Goal: Transaction & Acquisition: Purchase product/service

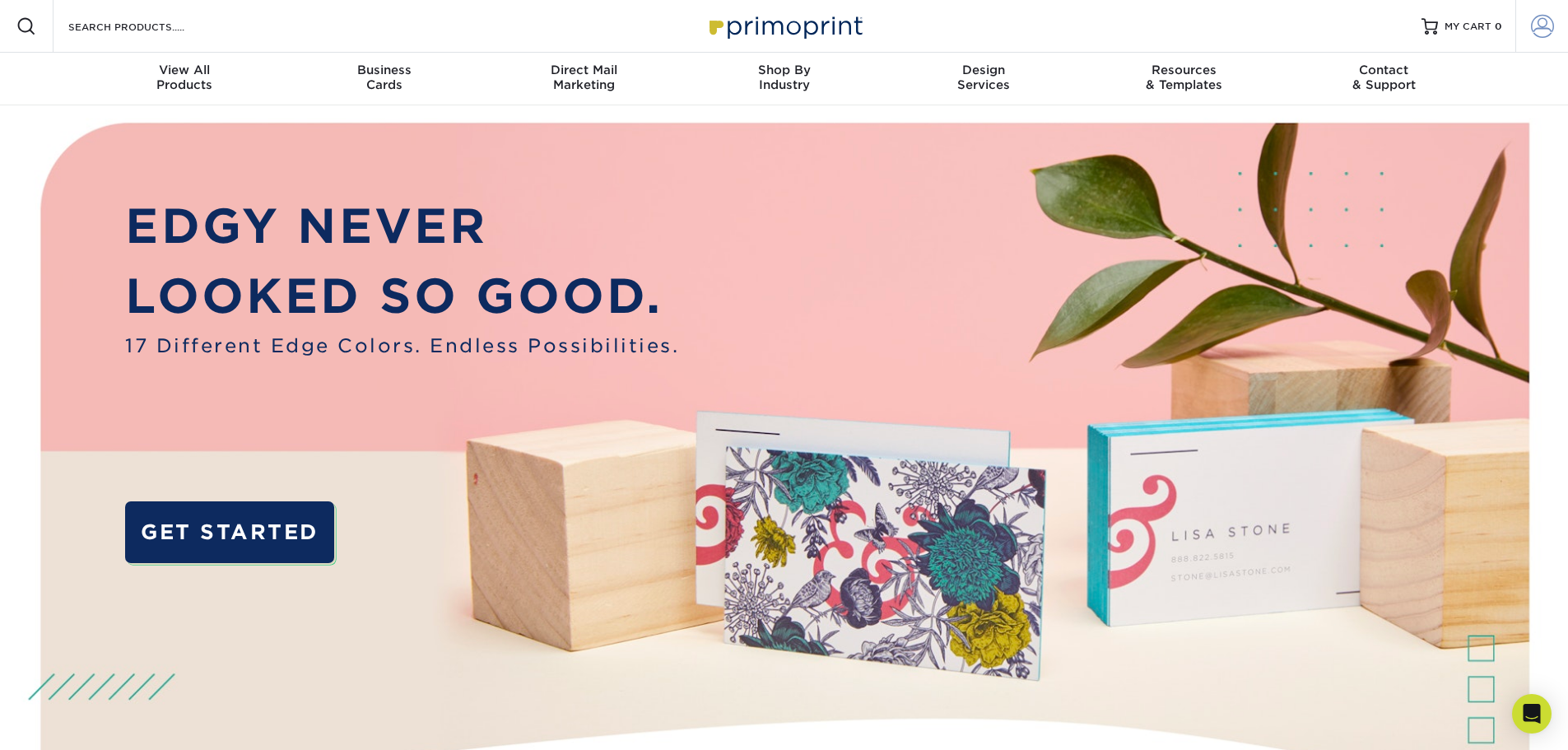
click at [1535, 25] on span at bounding box center [1542, 26] width 23 height 23
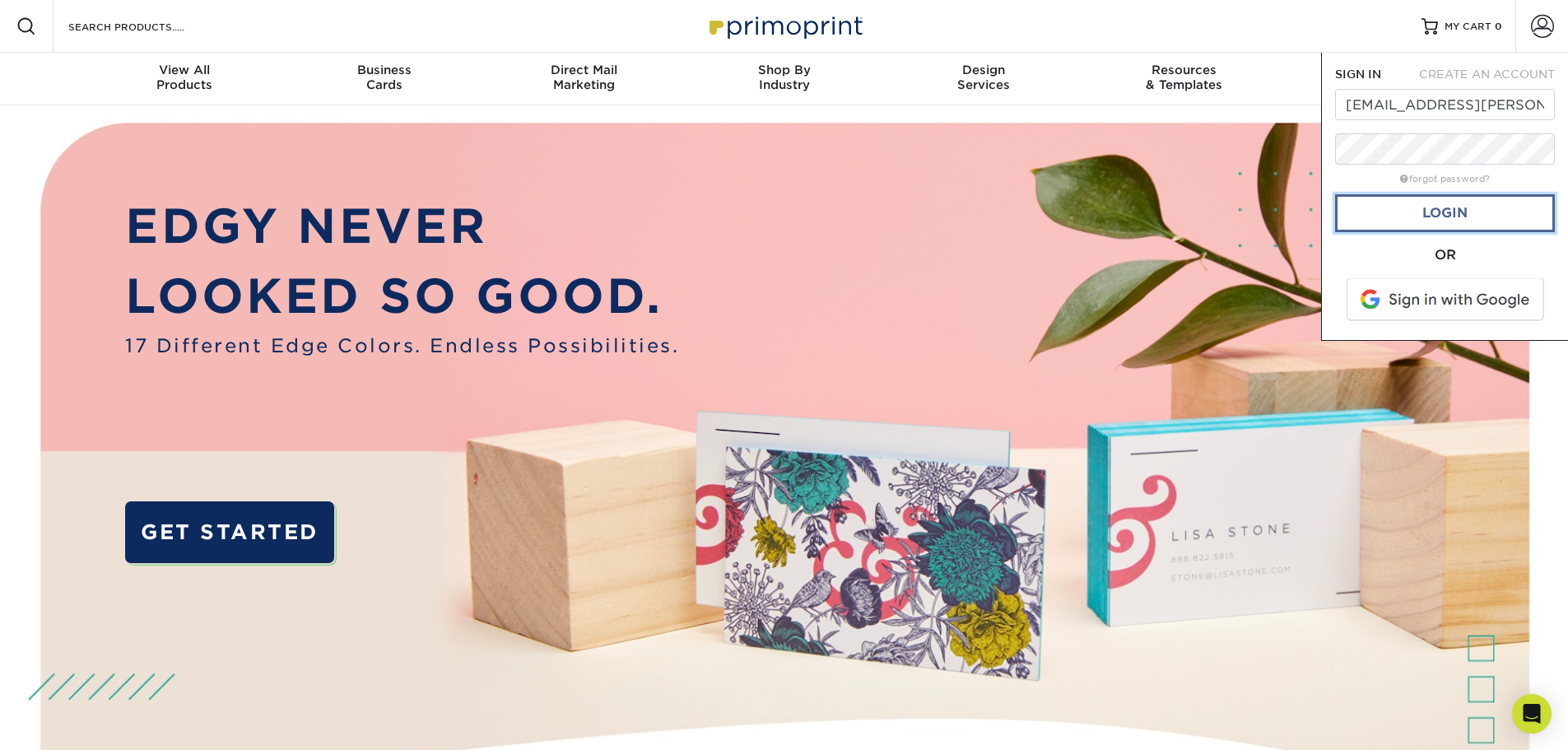
click at [1445, 213] on link "Login" at bounding box center [1445, 213] width 220 height 38
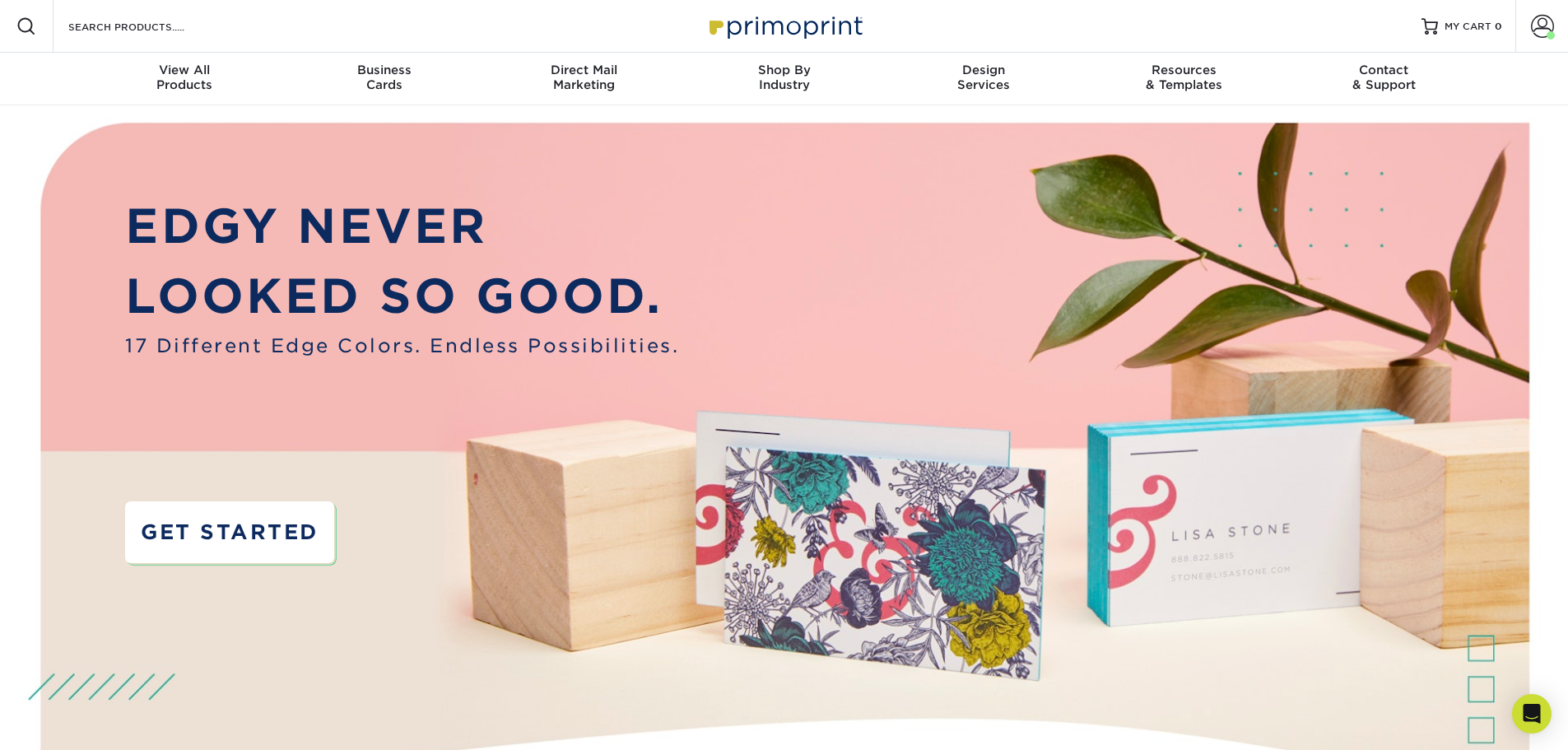
click at [267, 527] on link "GET STARTED" at bounding box center [229, 532] width 208 height 62
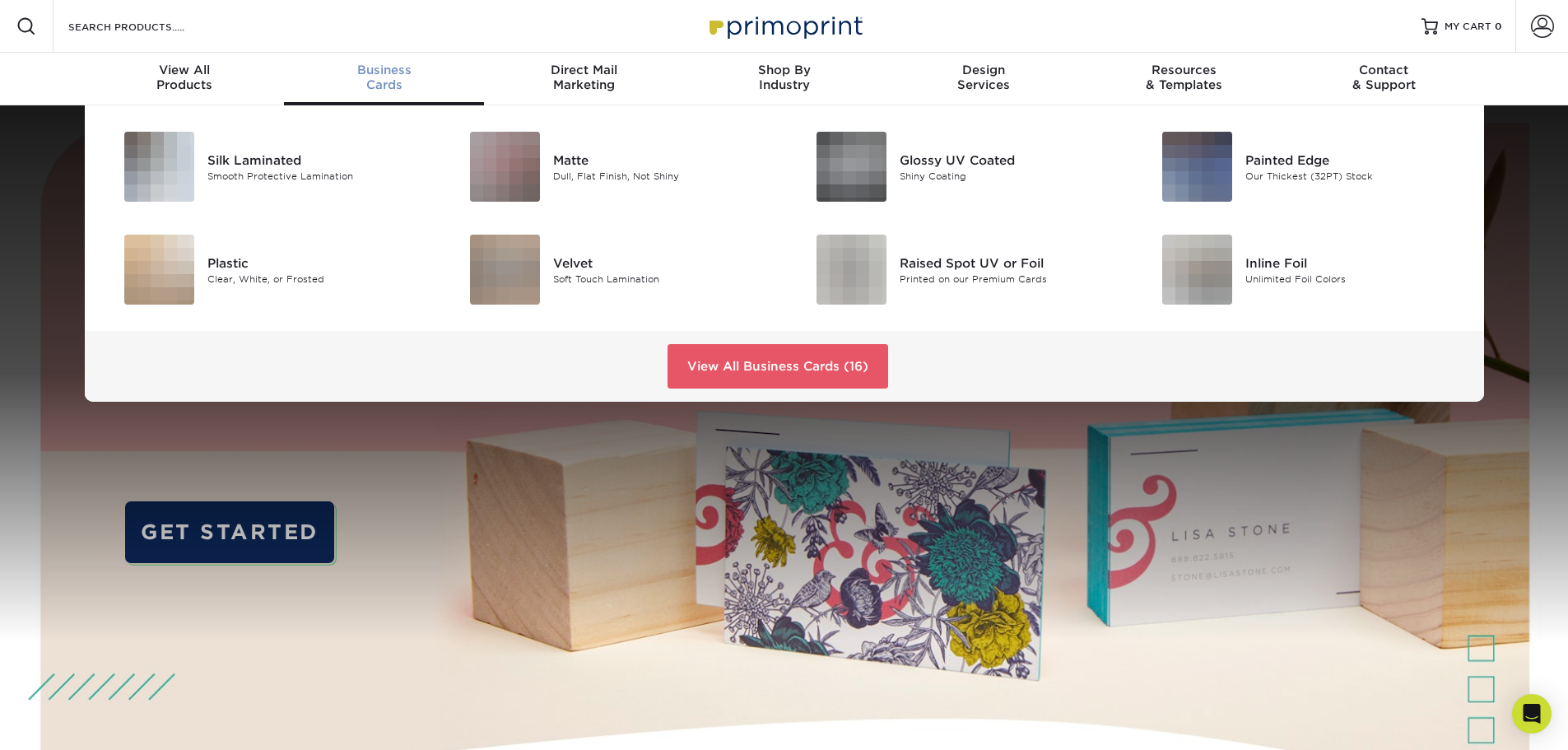
click at [379, 74] on span "Business" at bounding box center [384, 69] width 200 height 15
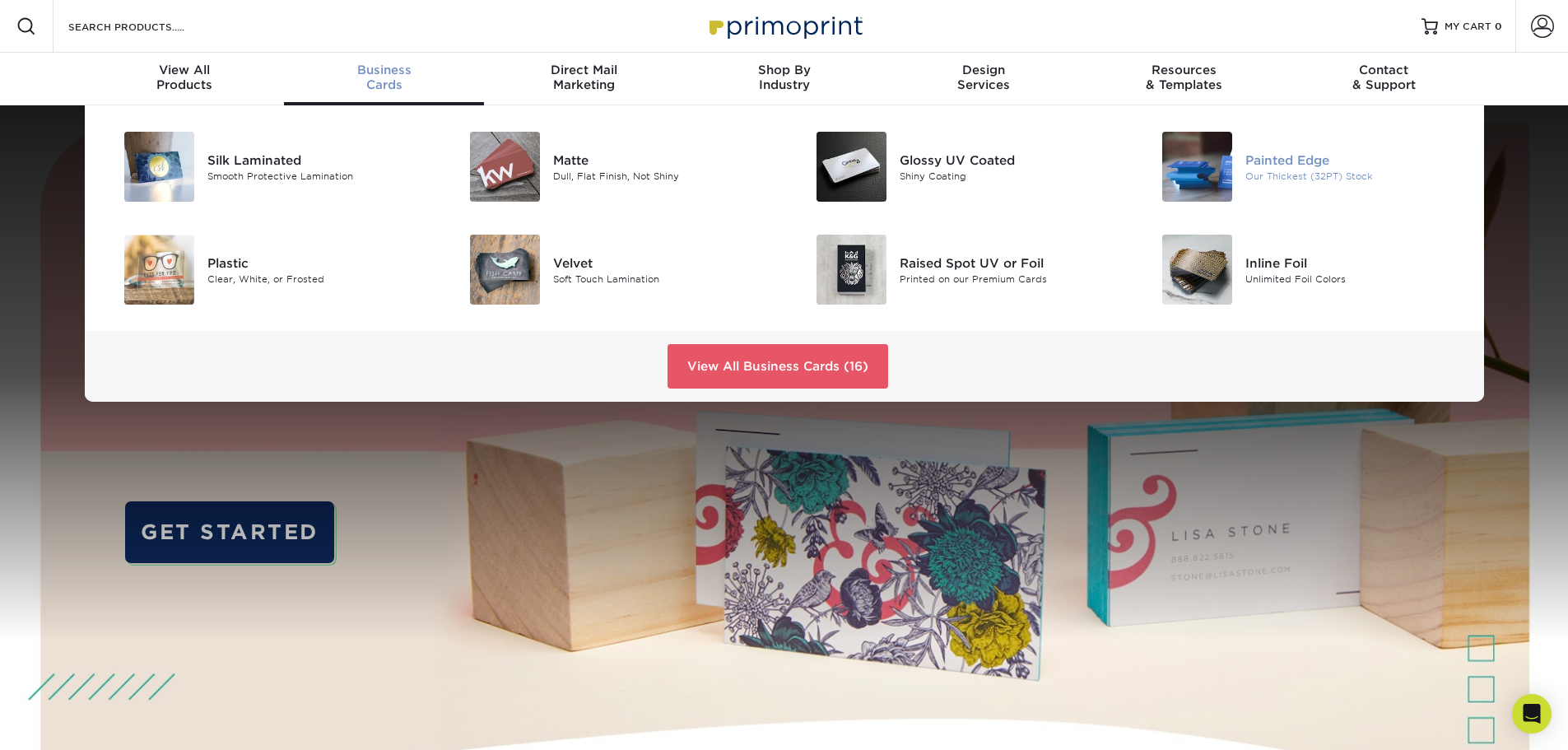
click at [1179, 149] on img at bounding box center [1197, 167] width 70 height 70
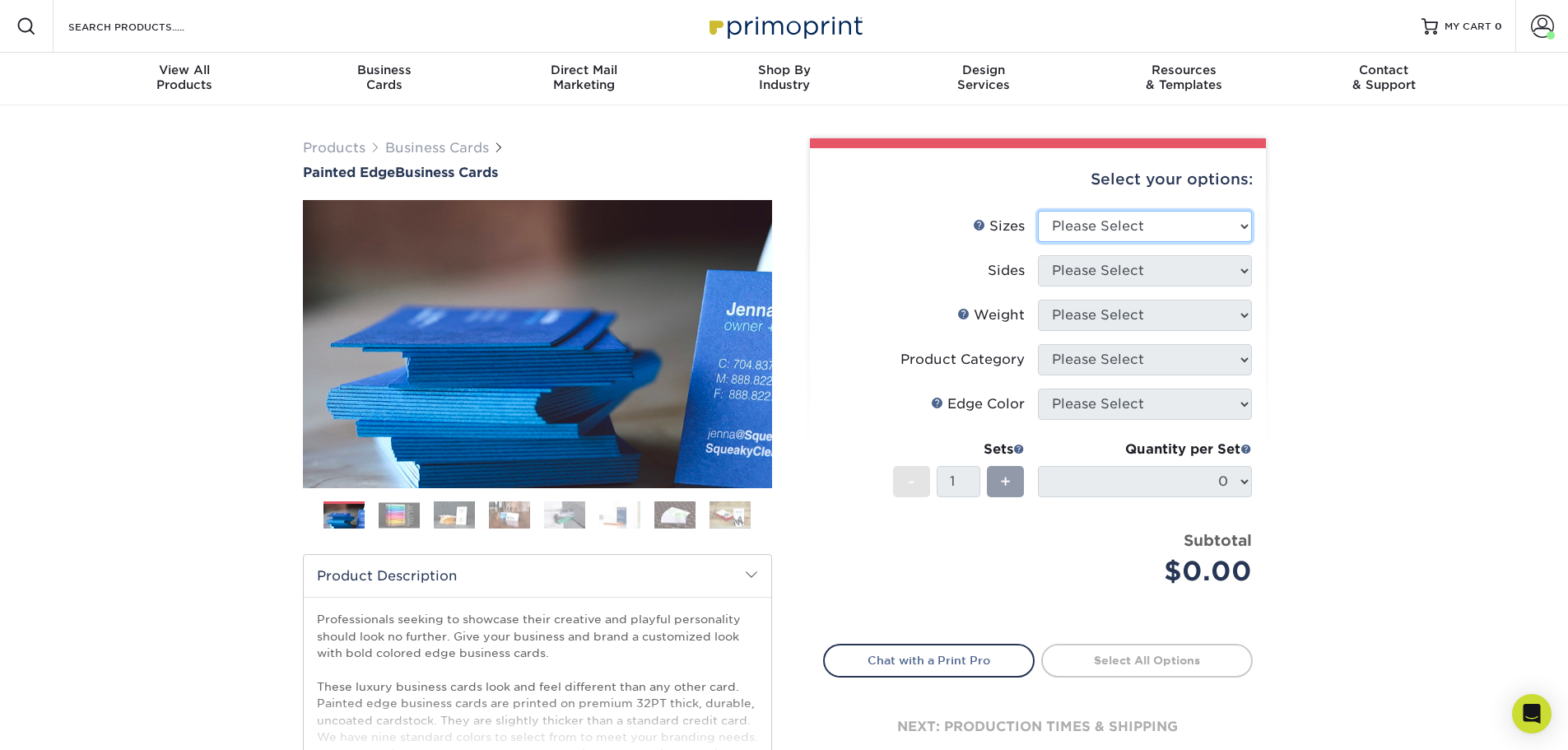
click at [1245, 228] on select "Please Select 2" x 3.5" - Standard 2.125" x 3.375" - European 2.5" x 2.5" - Squ…" at bounding box center [1145, 226] width 214 height 32
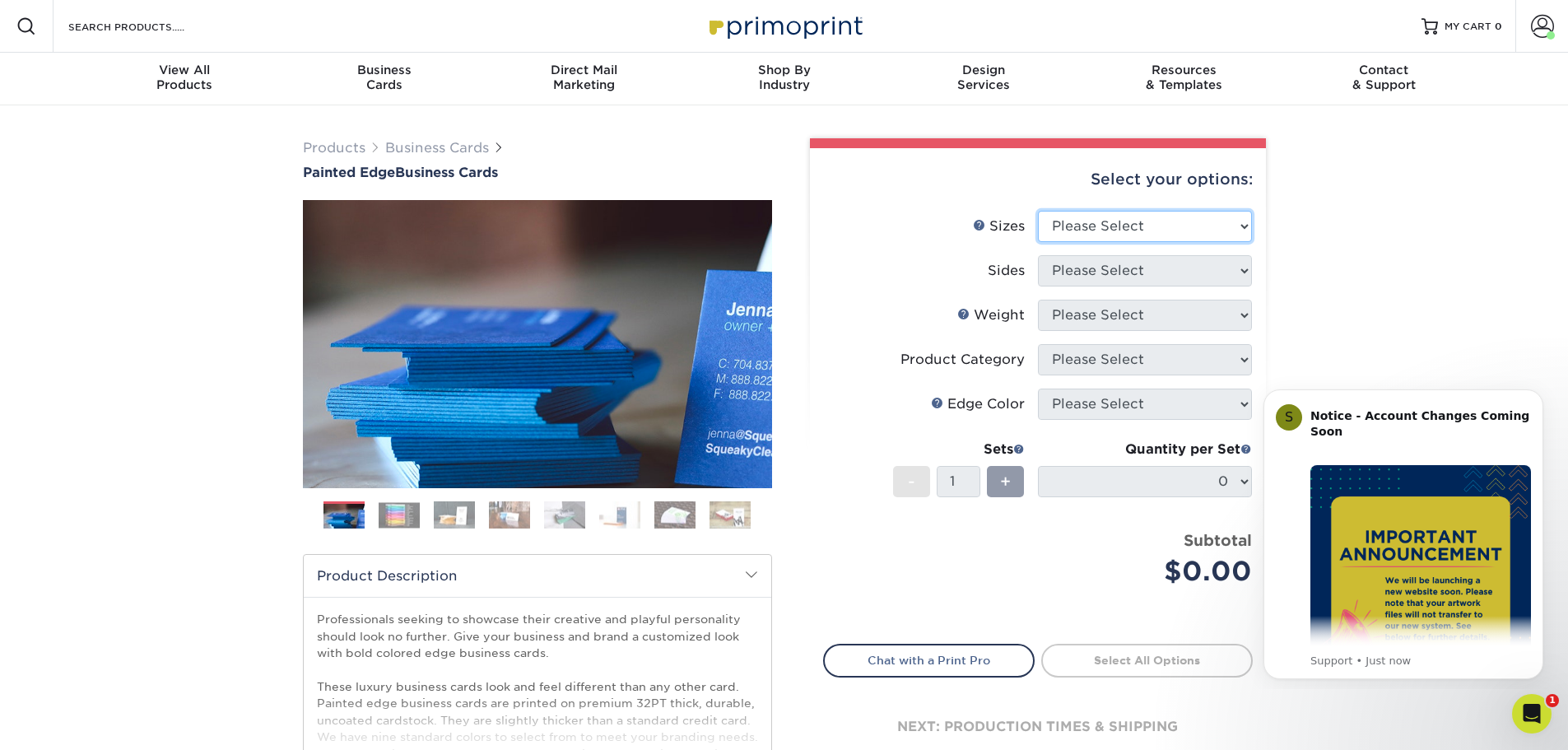
select select "2.00x3.50"
click at [1038, 211] on select "Please Select 2" x 3.5" - Standard 2.125" x 3.375" - European 2.5" x 2.5" - Squ…" at bounding box center [1145, 226] width 214 height 32
click at [1242, 272] on select "Please Select Print Both Sides Print Front Only" at bounding box center [1145, 271] width 214 height 32
select select "13abbda7-1d64-4f25-8bb2-c179b224825d"
click at [1038, 255] on select "Please Select Print Both Sides Print Front Only" at bounding box center [1145, 271] width 214 height 32
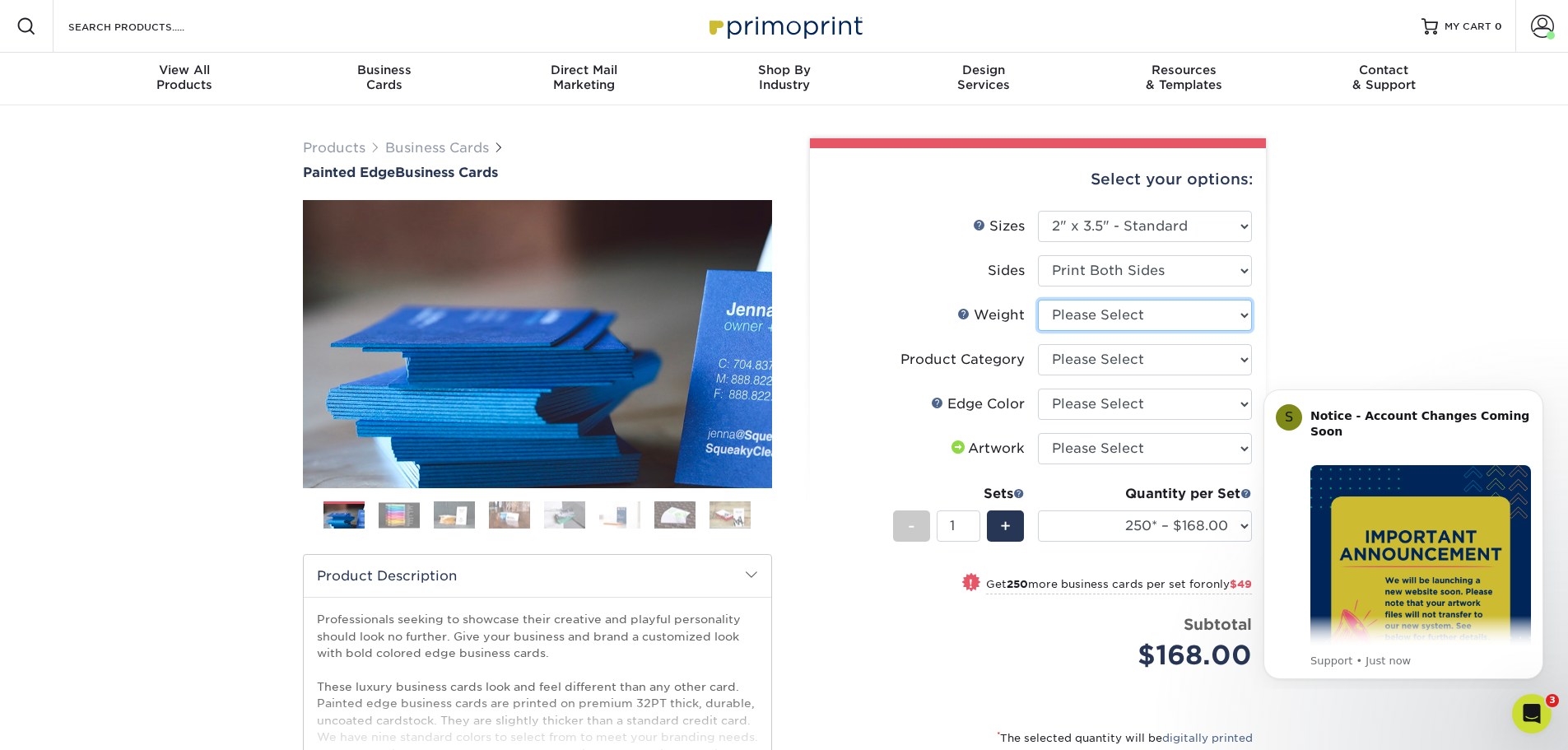
click at [1241, 313] on select "Please Select 32PTUC" at bounding box center [1145, 315] width 214 height 32
select select "32PTUC"
click at [1038, 300] on select "Please Select 32PTUC" at bounding box center [1145, 315] width 214 height 32
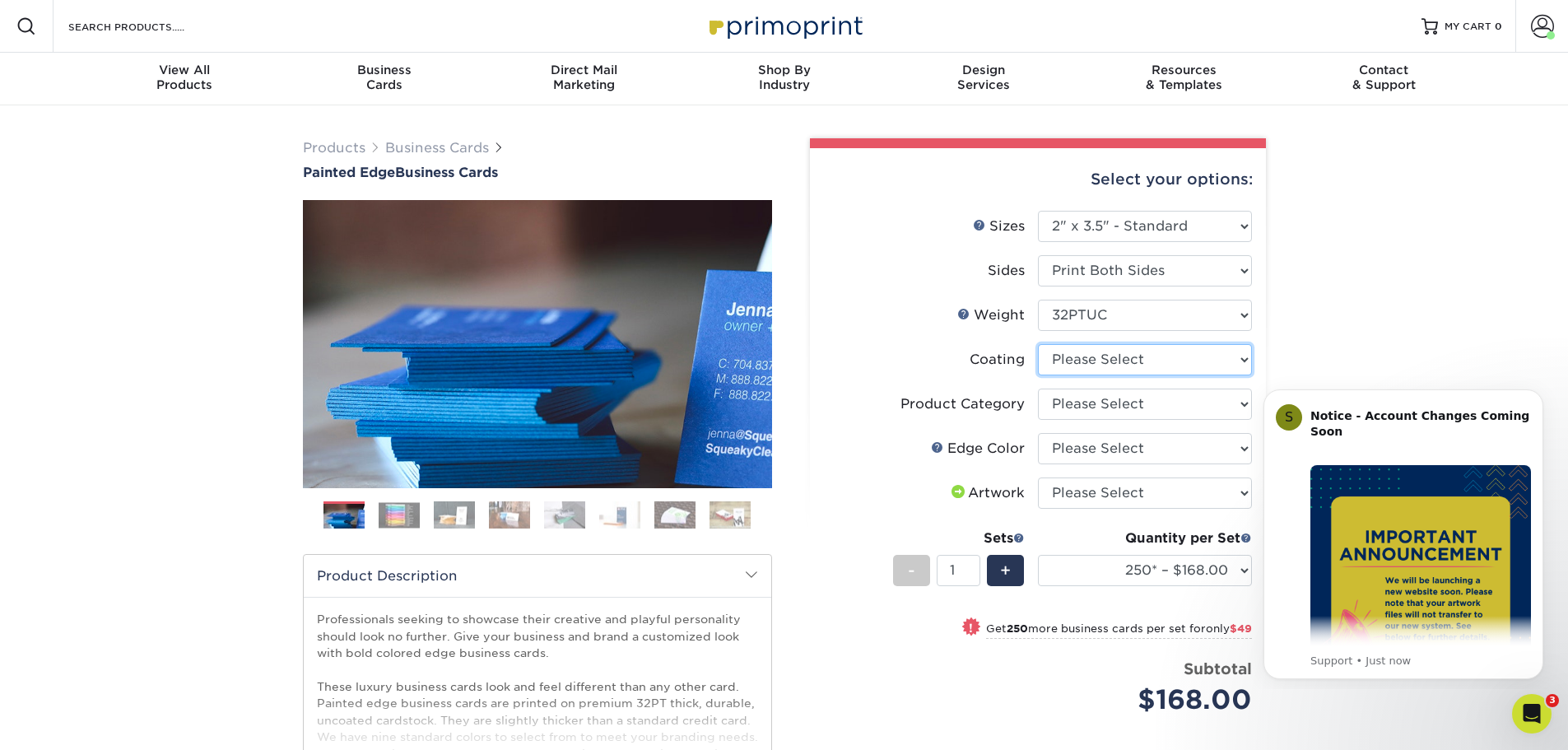
click at [1244, 359] on select at bounding box center [1145, 360] width 214 height 32
select select "3e7618de-abca-4bda-9f97-8b9129e913d8"
click at [1038, 344] on select at bounding box center [1145, 360] width 214 height 32
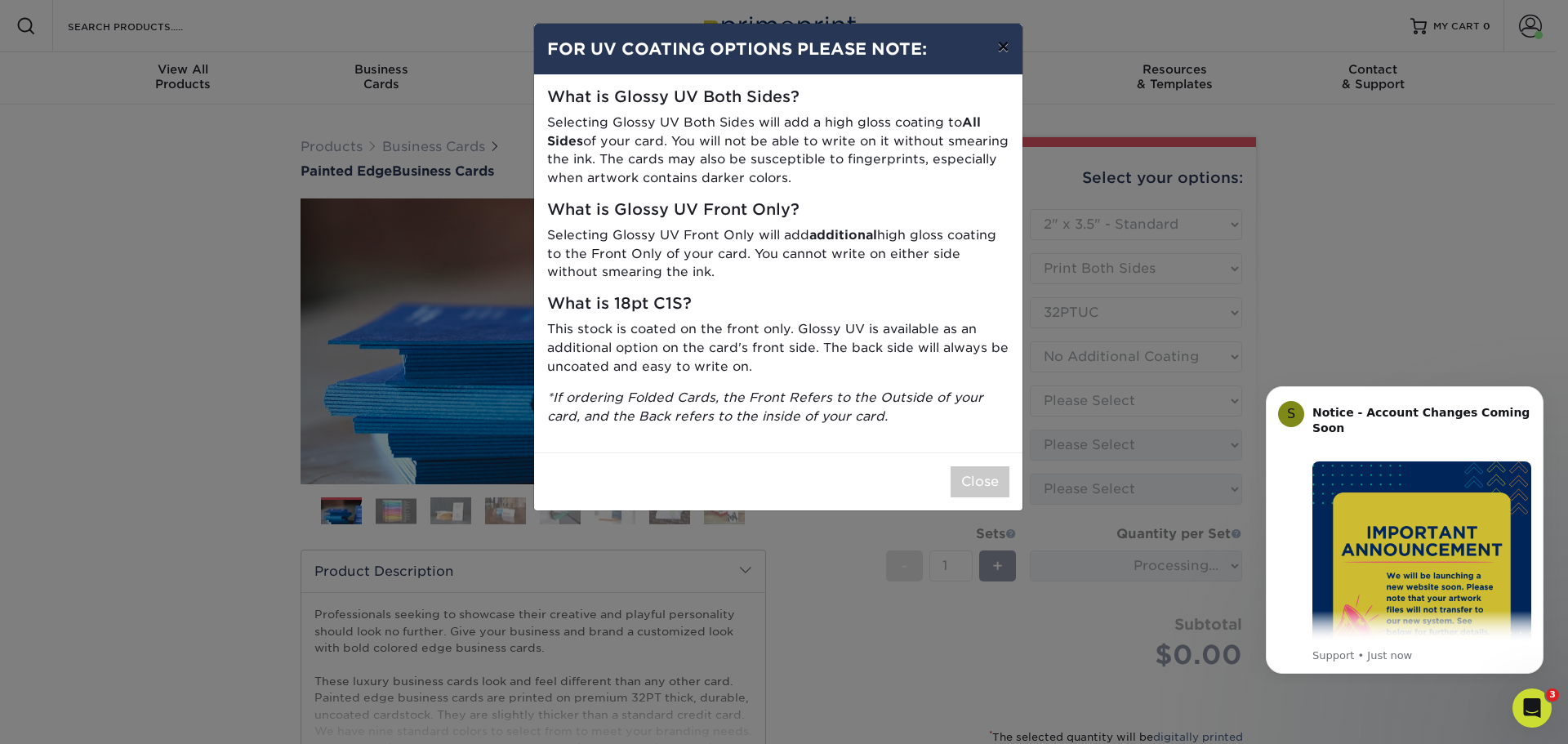
click at [1005, 41] on button "×" at bounding box center [1003, 47] width 37 height 46
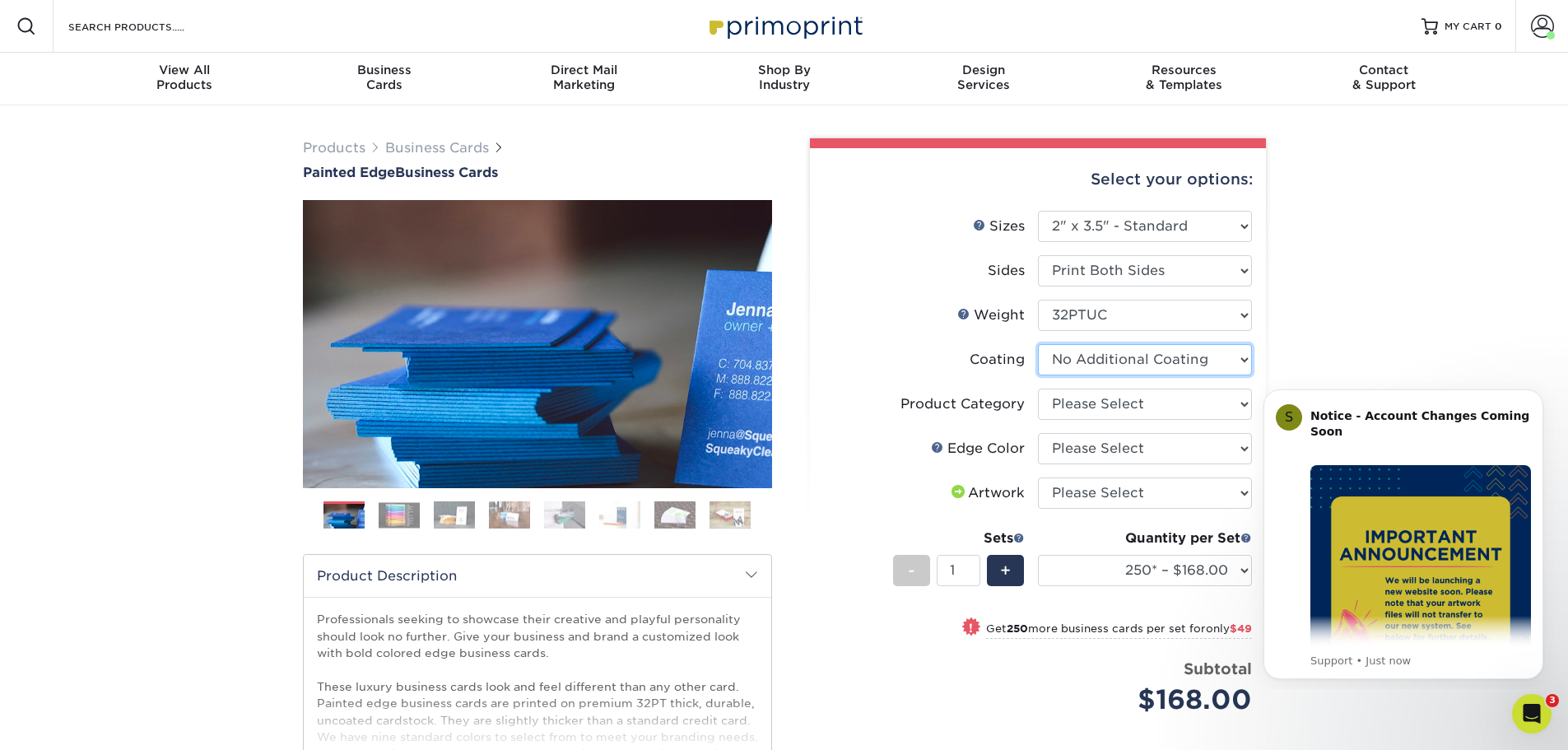
click at [1243, 357] on select at bounding box center [1145, 360] width 214 height 32
click at [1244, 406] on select "Please Select Business Cards" at bounding box center [1145, 404] width 214 height 32
select select "3b5148f1-0588-4f88-a218-97bcfdce65c1"
click at [1038, 389] on select "Please Select Business Cards" at bounding box center [1145, 404] width 214 height 32
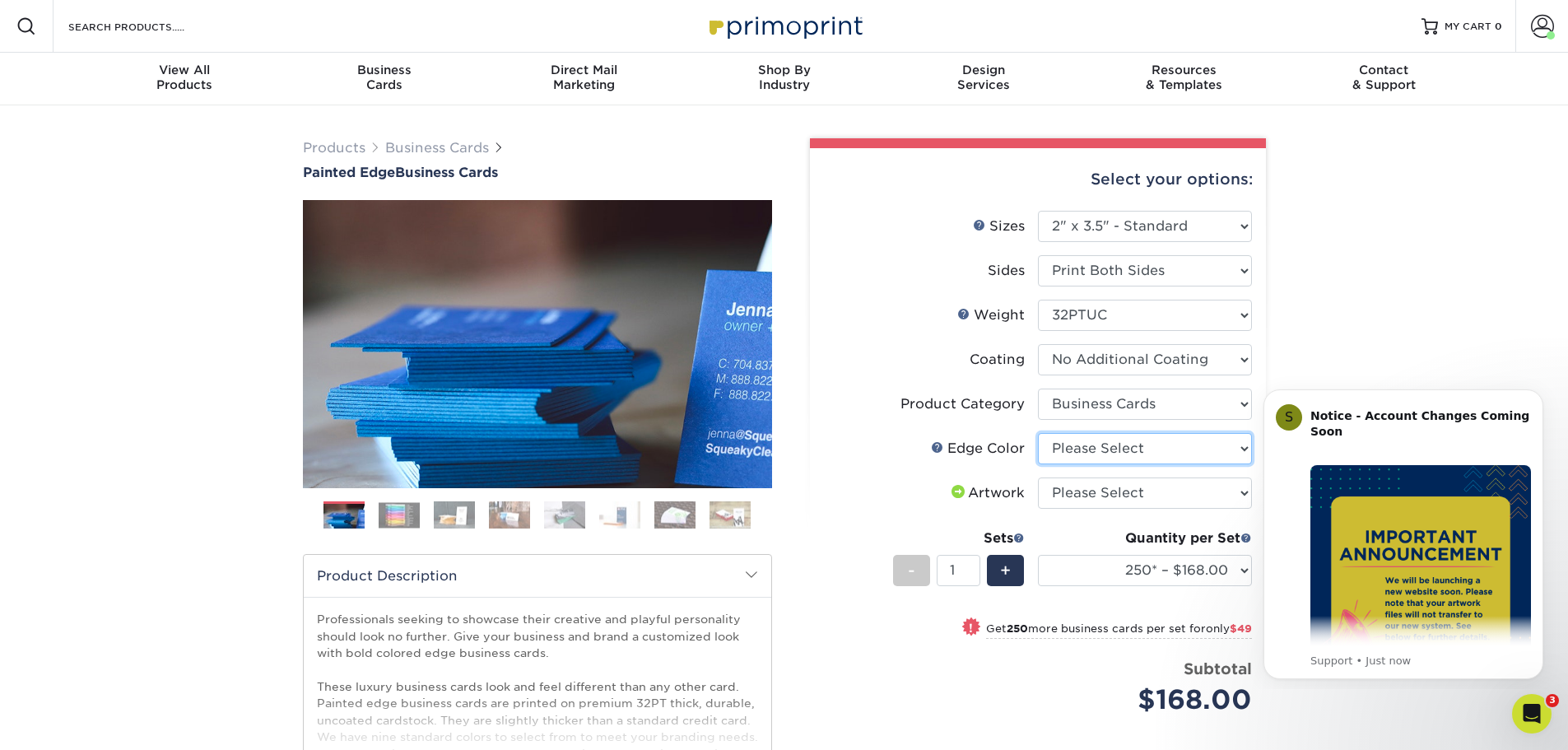
click at [1242, 441] on select "Please Select Charcoal Black Brown Blue Pearlescent Blue Pearlescent Gold Pearl…" at bounding box center [1145, 448] width 214 height 32
select select "1d2dc4a6-caa7-4e97-9ffb-823980241cde"
click at [1038, 433] on select "Please Select Charcoal Black Brown Blue Pearlescent Blue Pearlescent Gold Pearl…" at bounding box center [1145, 448] width 214 height 32
click at [1246, 491] on select "Please Select I will upload files I need a design - $100" at bounding box center [1145, 493] width 214 height 32
select select "upload"
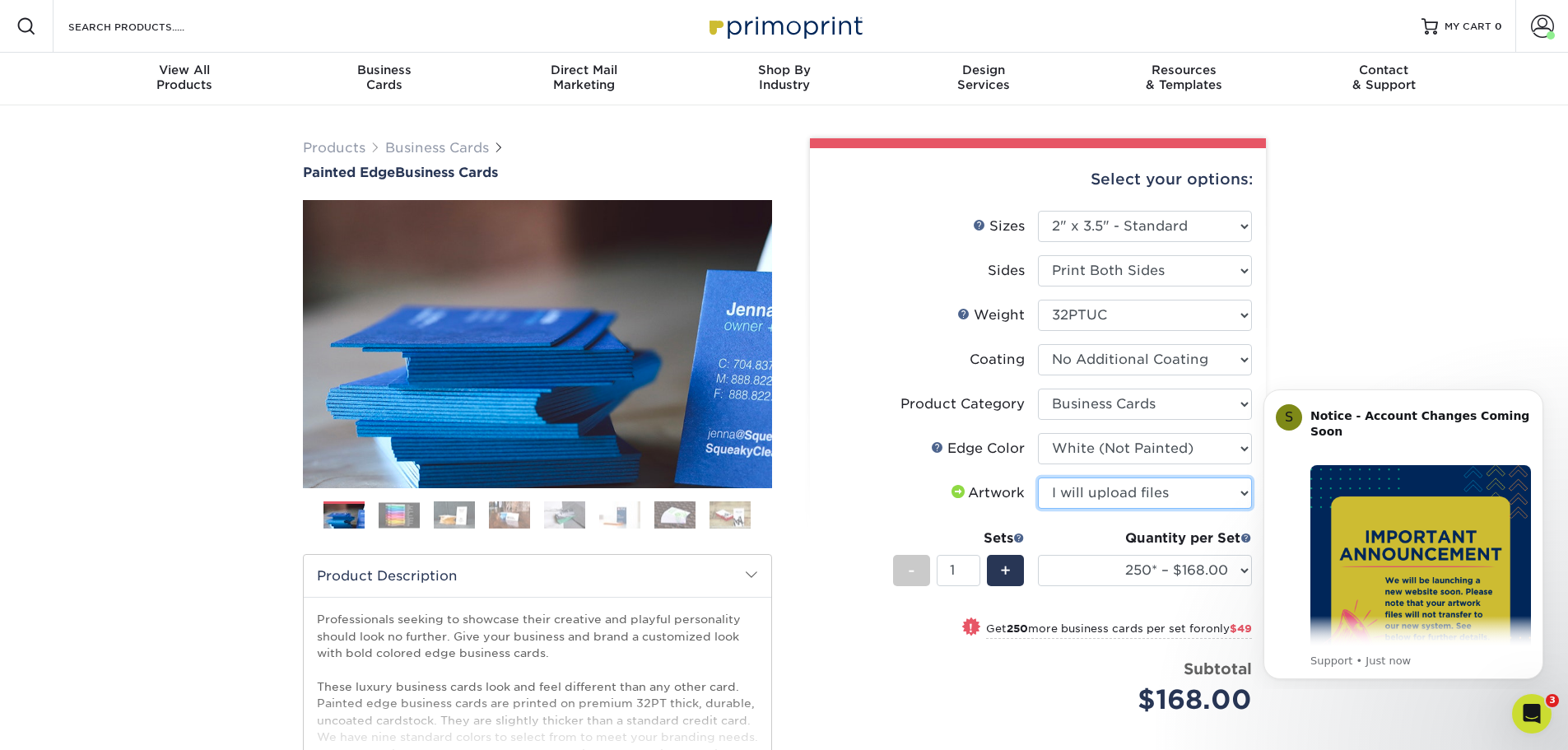
click at [1038, 478] on select "Please Select I will upload files I need a design - $100" at bounding box center [1145, 493] width 214 height 32
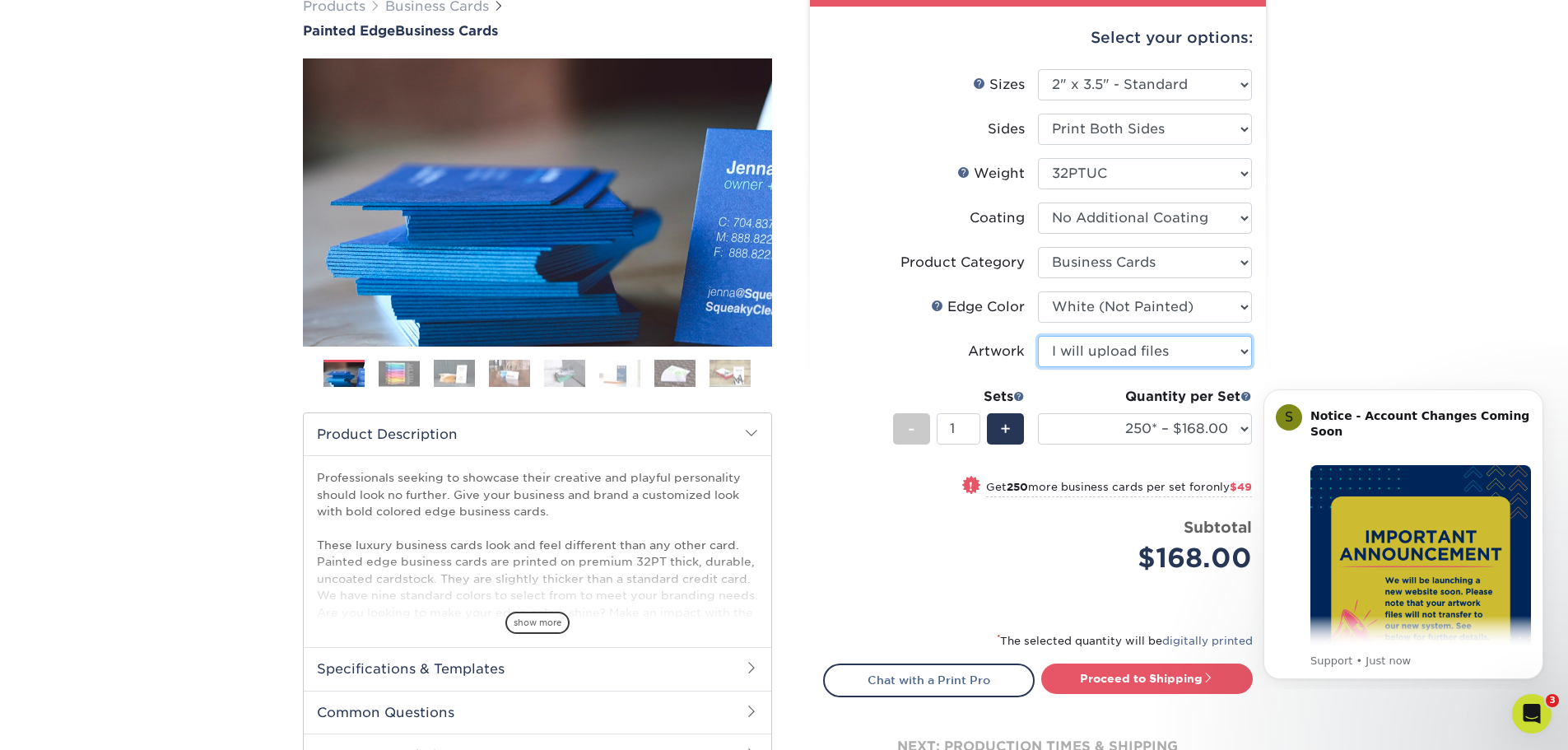
scroll to position [165, 0]
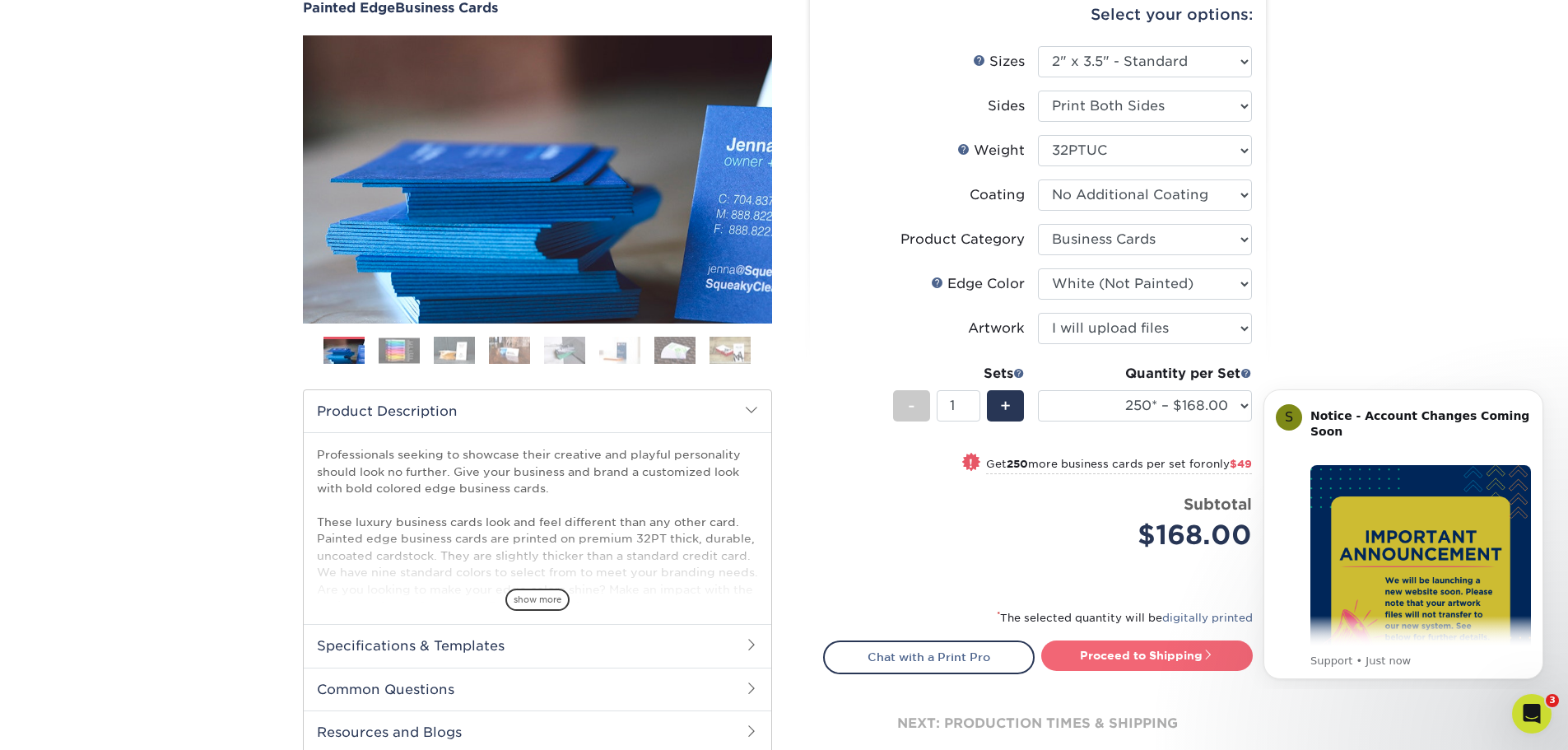
click at [1147, 647] on link "Proceed to Shipping" at bounding box center [1148, 654] width 212 height 30
type input "Set 1"
select select "b1d50ed3-fc81-464d-a1d8-d1915fbce704"
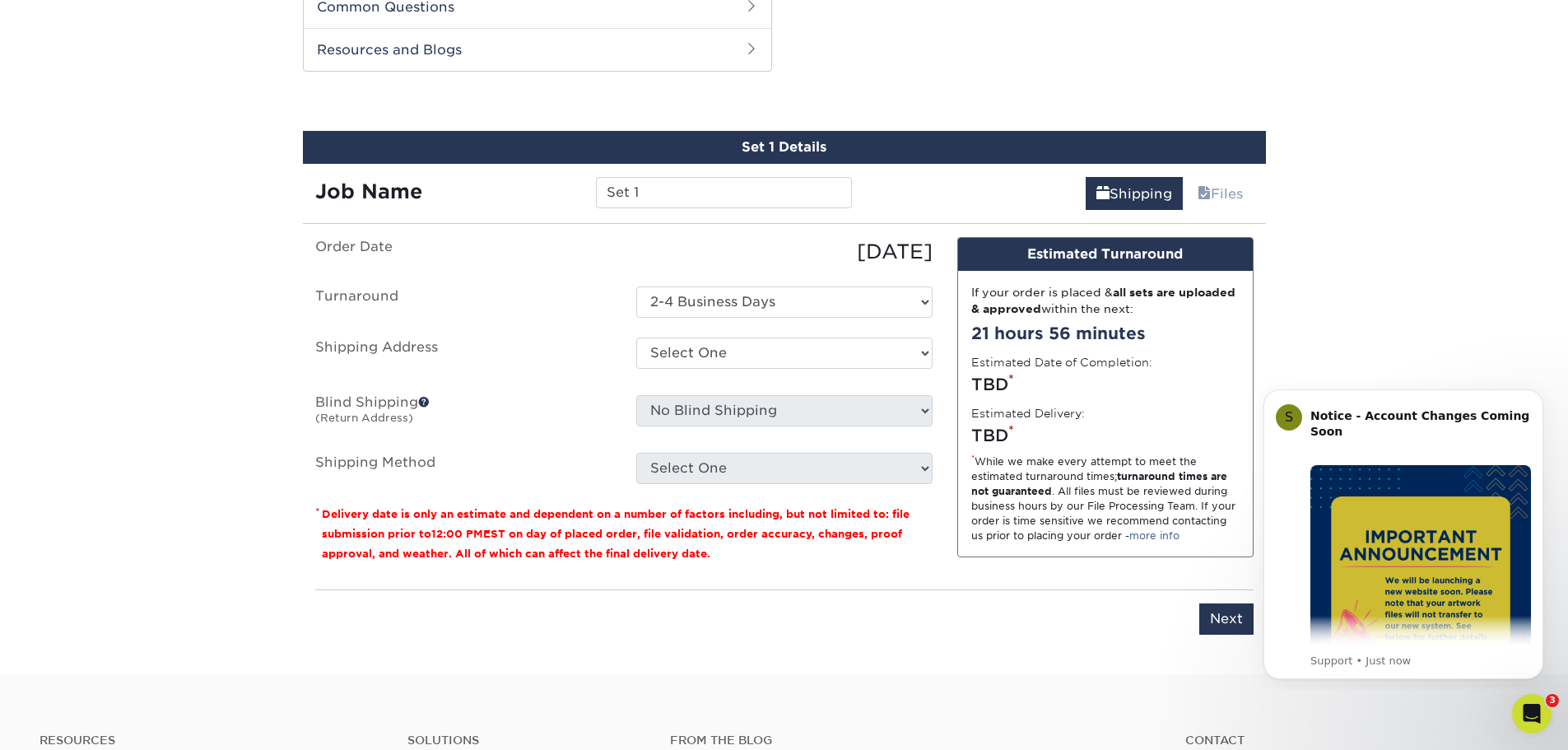
scroll to position [850, 0]
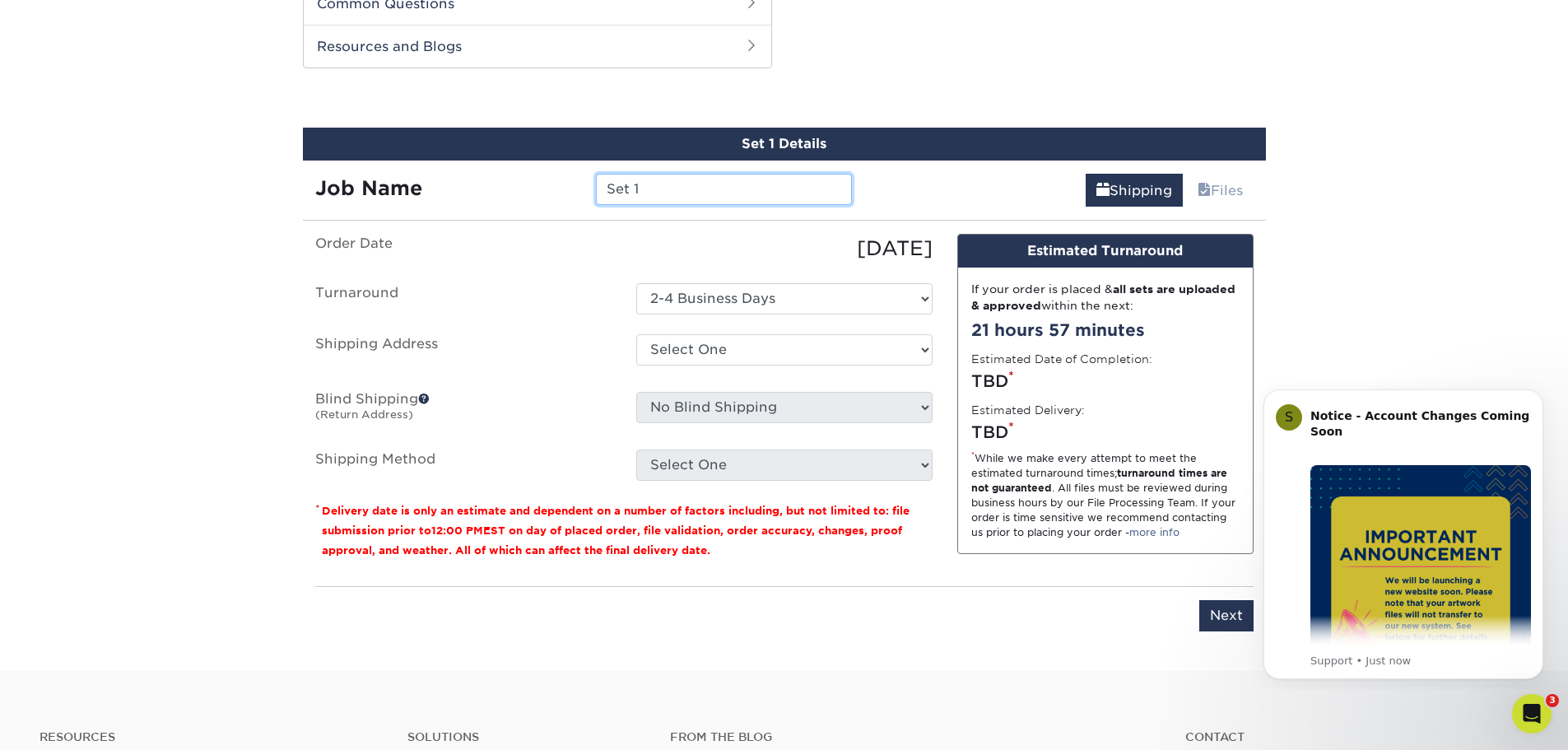
click at [656, 199] on input "Set 1" at bounding box center [724, 189] width 256 height 32
type input "S"
type input "Alyssa"
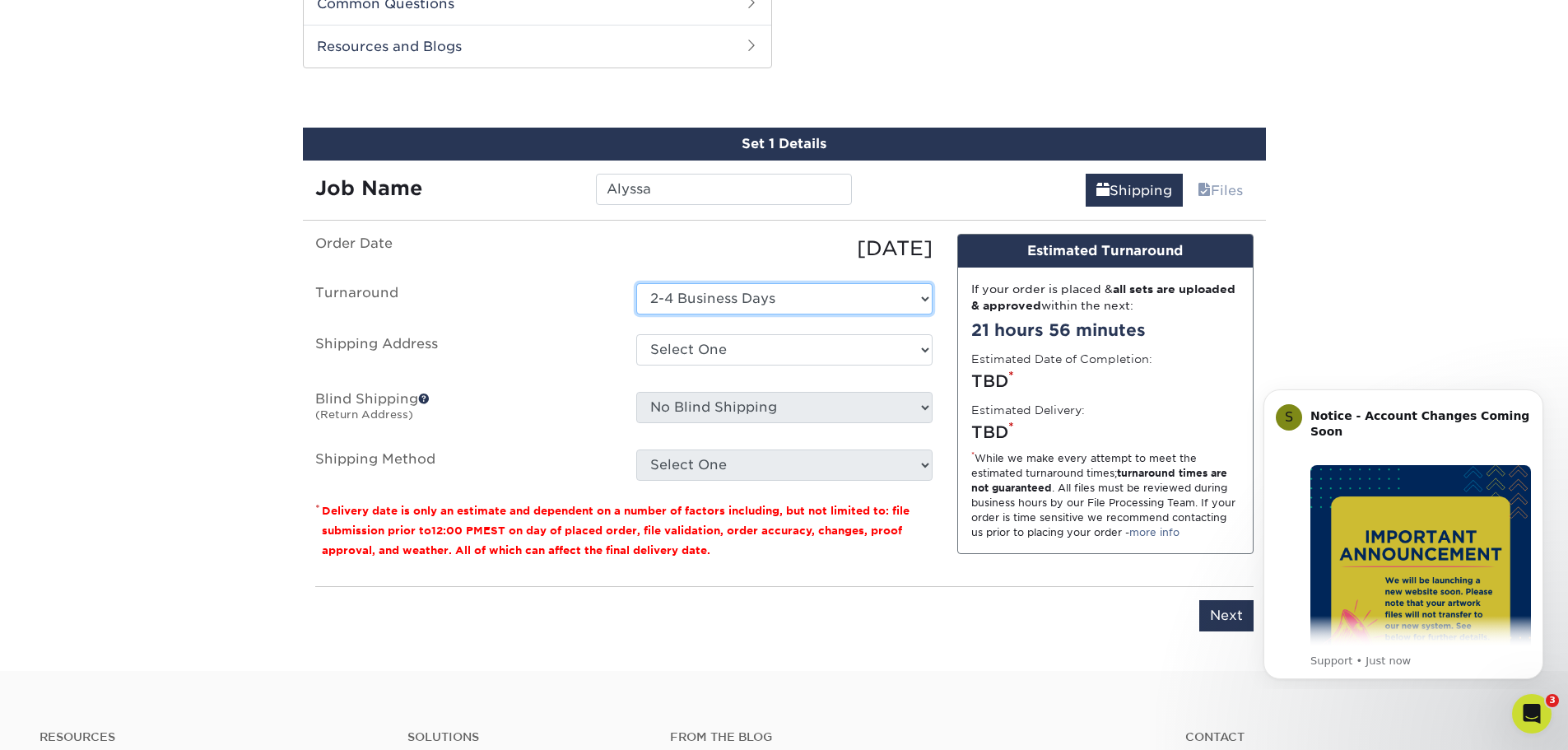
click at [919, 293] on select "Select One 2-4 Business Days" at bounding box center [784, 298] width 297 height 32
click at [637, 283] on select "Select One 2-4 Business Days" at bounding box center [784, 298] width 297 height 32
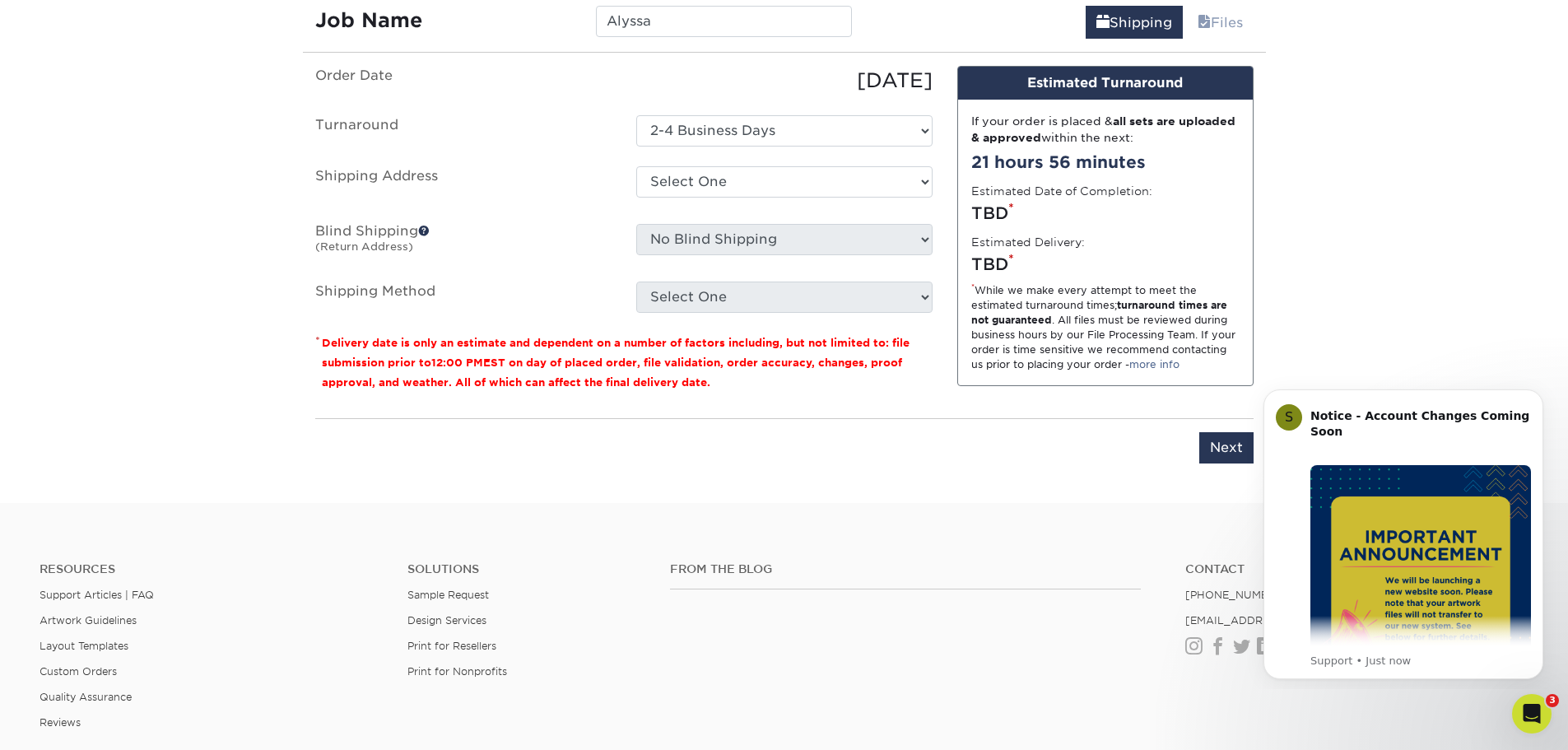
scroll to position [1097, 0]
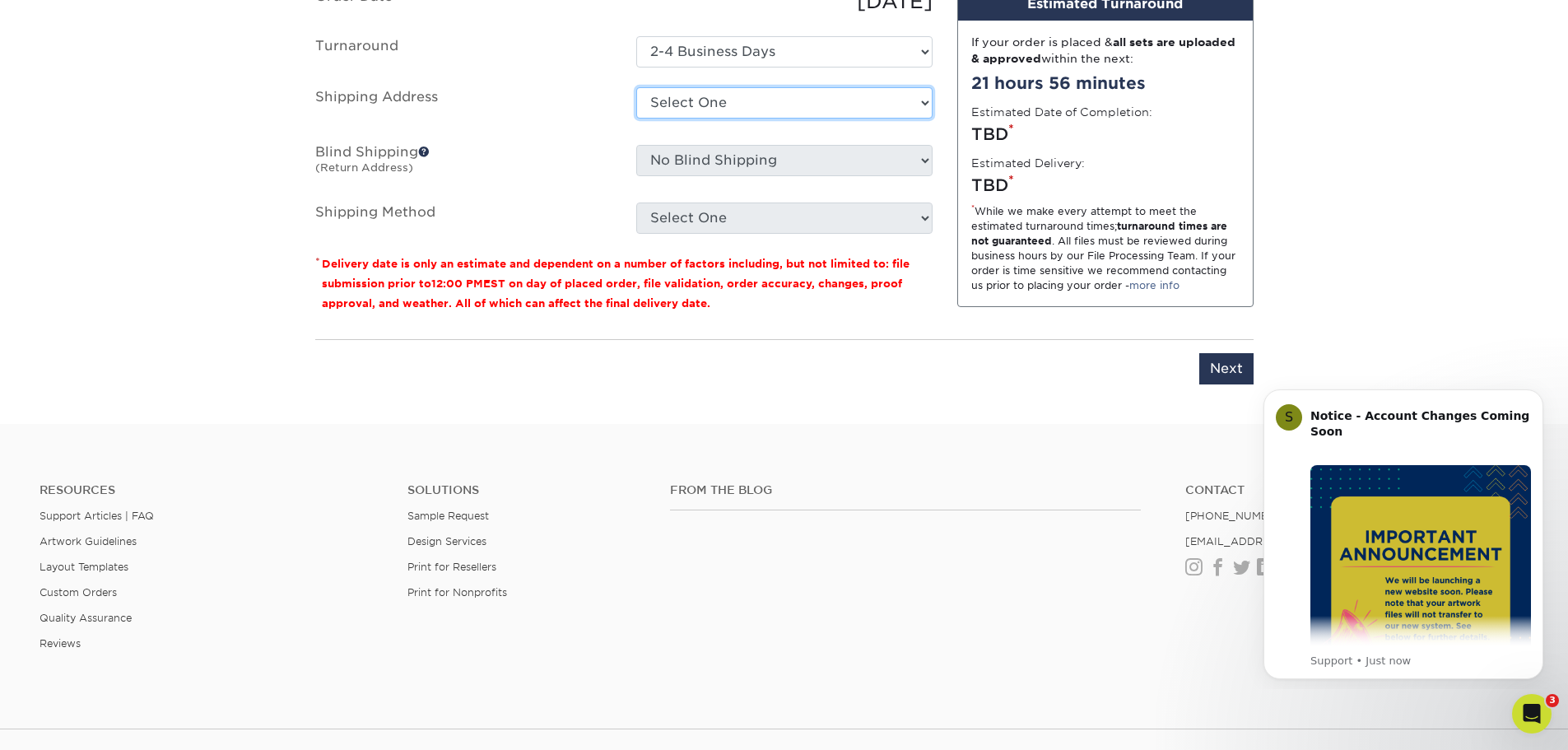
click at [926, 97] on select "Select One Business cards Nunnelly + Add New Address" at bounding box center [784, 103] width 297 height 32
select select "240441"
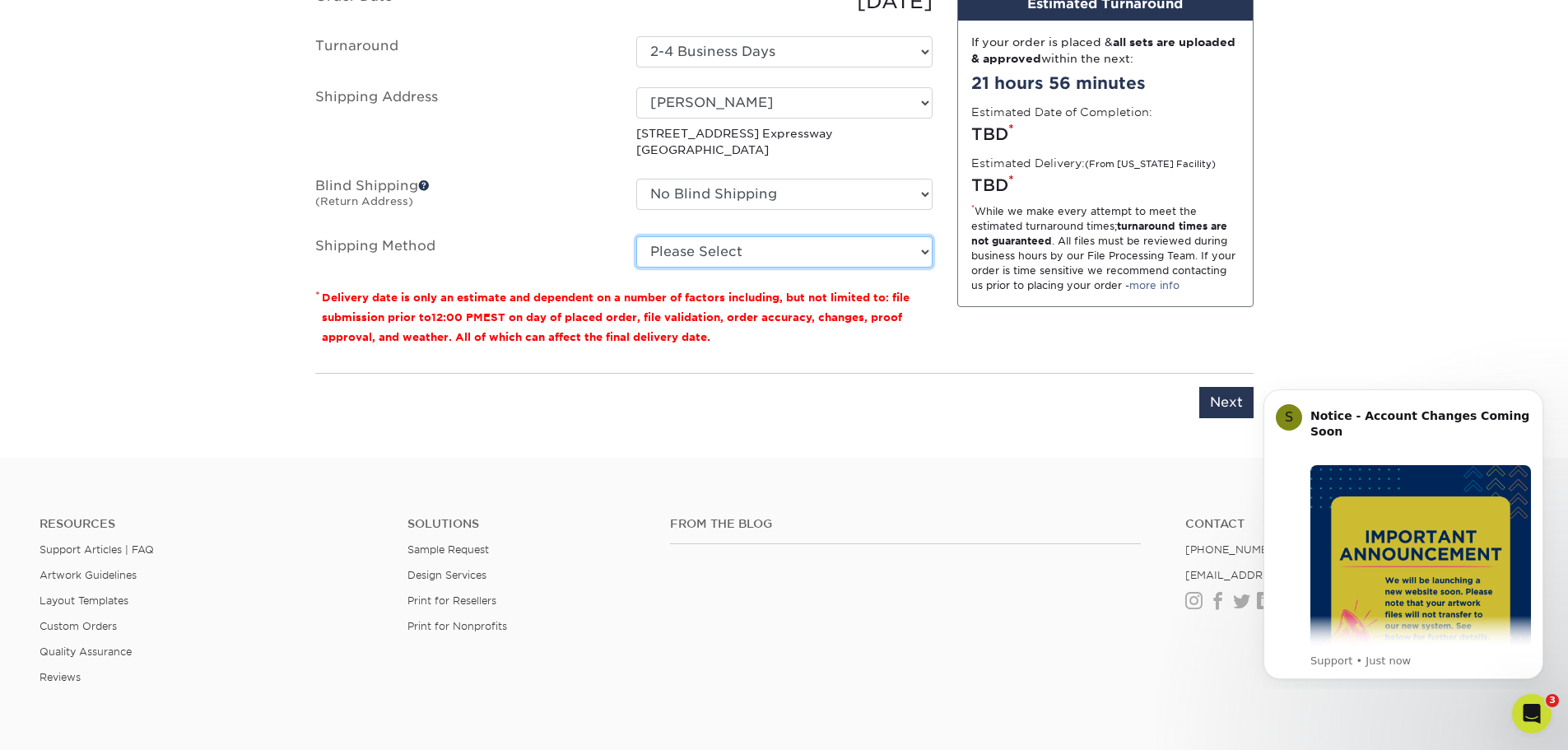
click at [918, 251] on select "Please Select Ground Shipping (+$7.84) 3 Day Shipping Service (+$17.24) 2 Day A…" at bounding box center [784, 251] width 297 height 32
select select "03"
click at [637, 236] on select "Please Select Ground Shipping (+$7.84) 3 Day Shipping Service (+$17.24) 2 Day A…" at bounding box center [784, 251] width 297 height 32
click at [1213, 393] on input "Next" at bounding box center [1227, 402] width 55 height 32
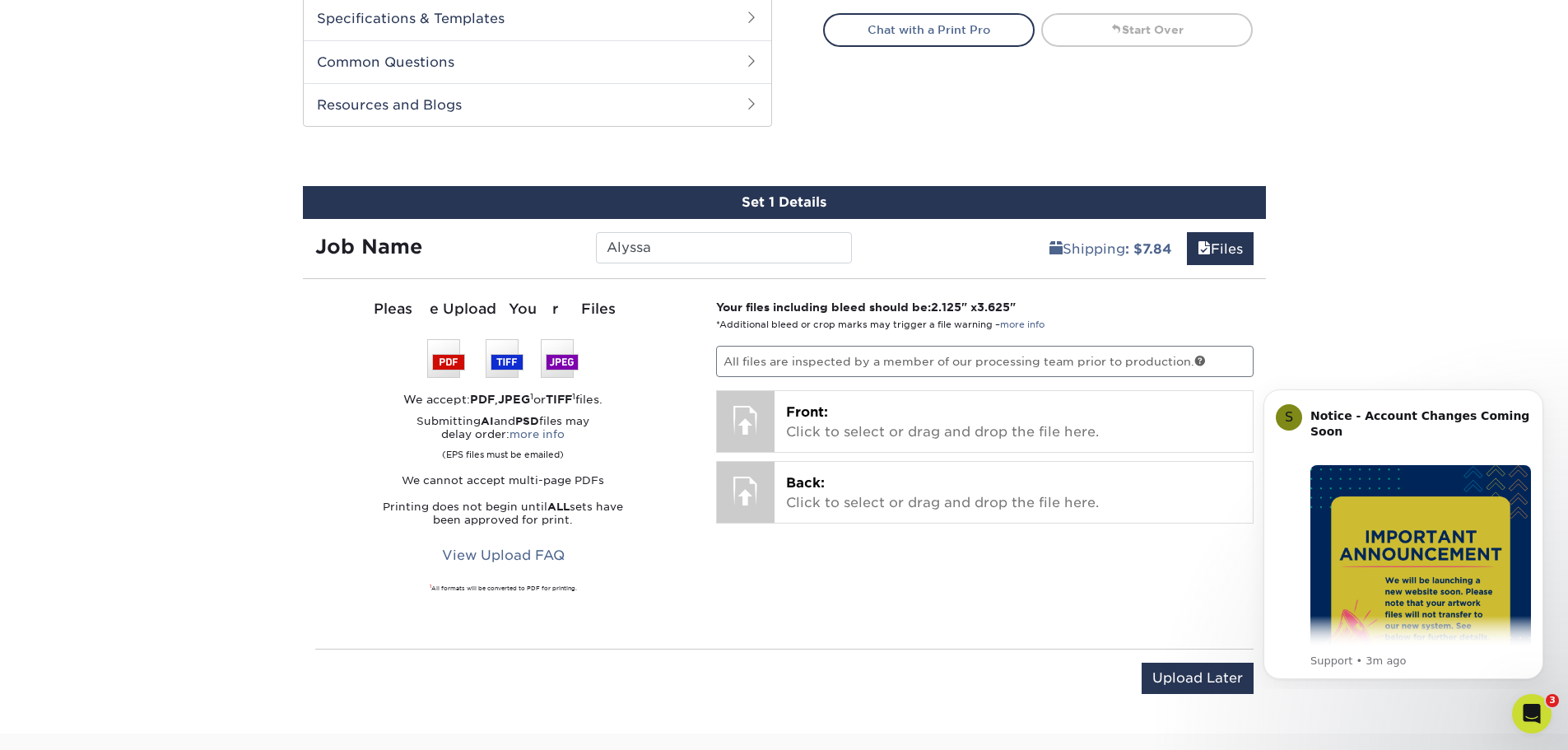
scroll to position [1015, 0]
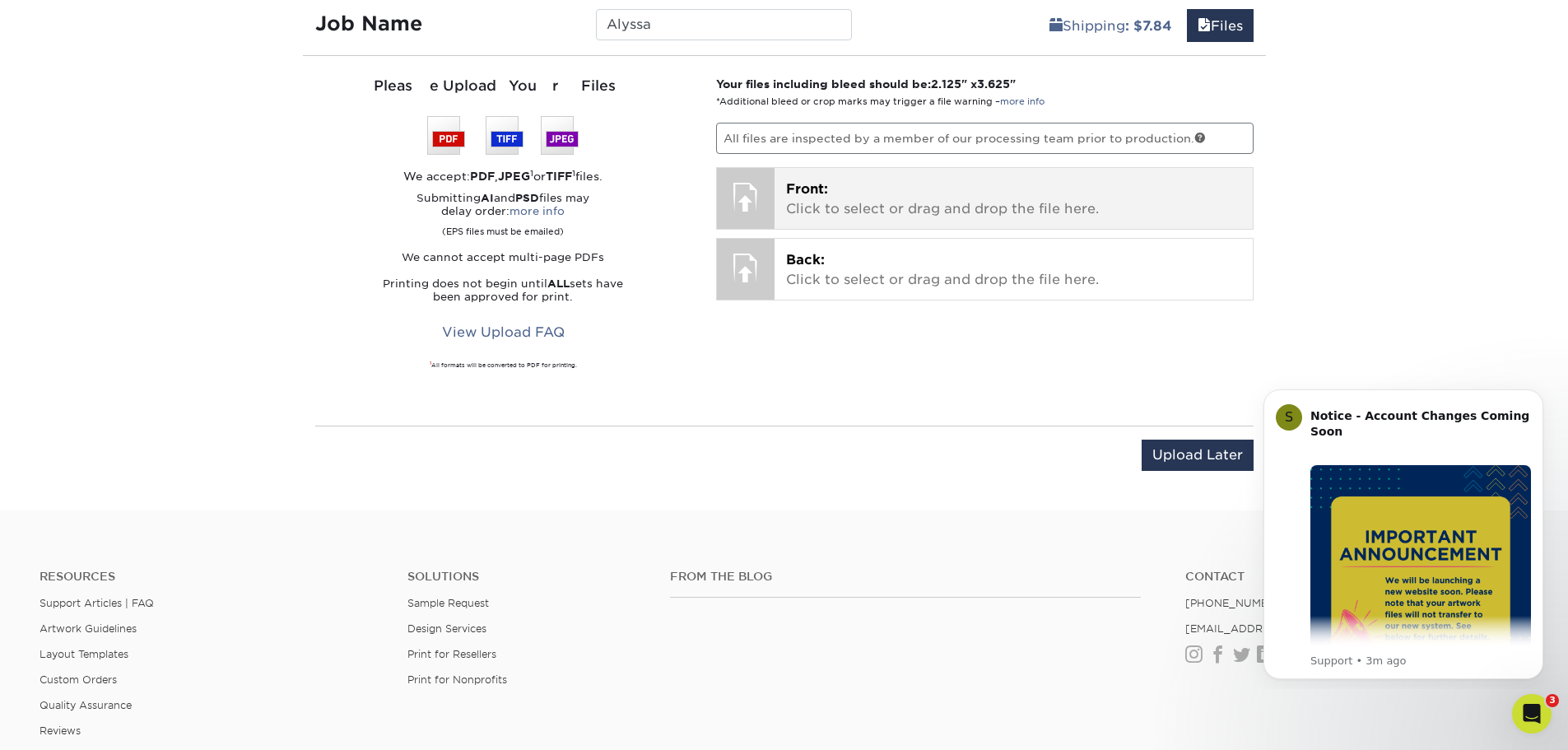
click at [831, 196] on p "Front: Click to select or drag and drop the file here." at bounding box center [1013, 199] width 455 height 39
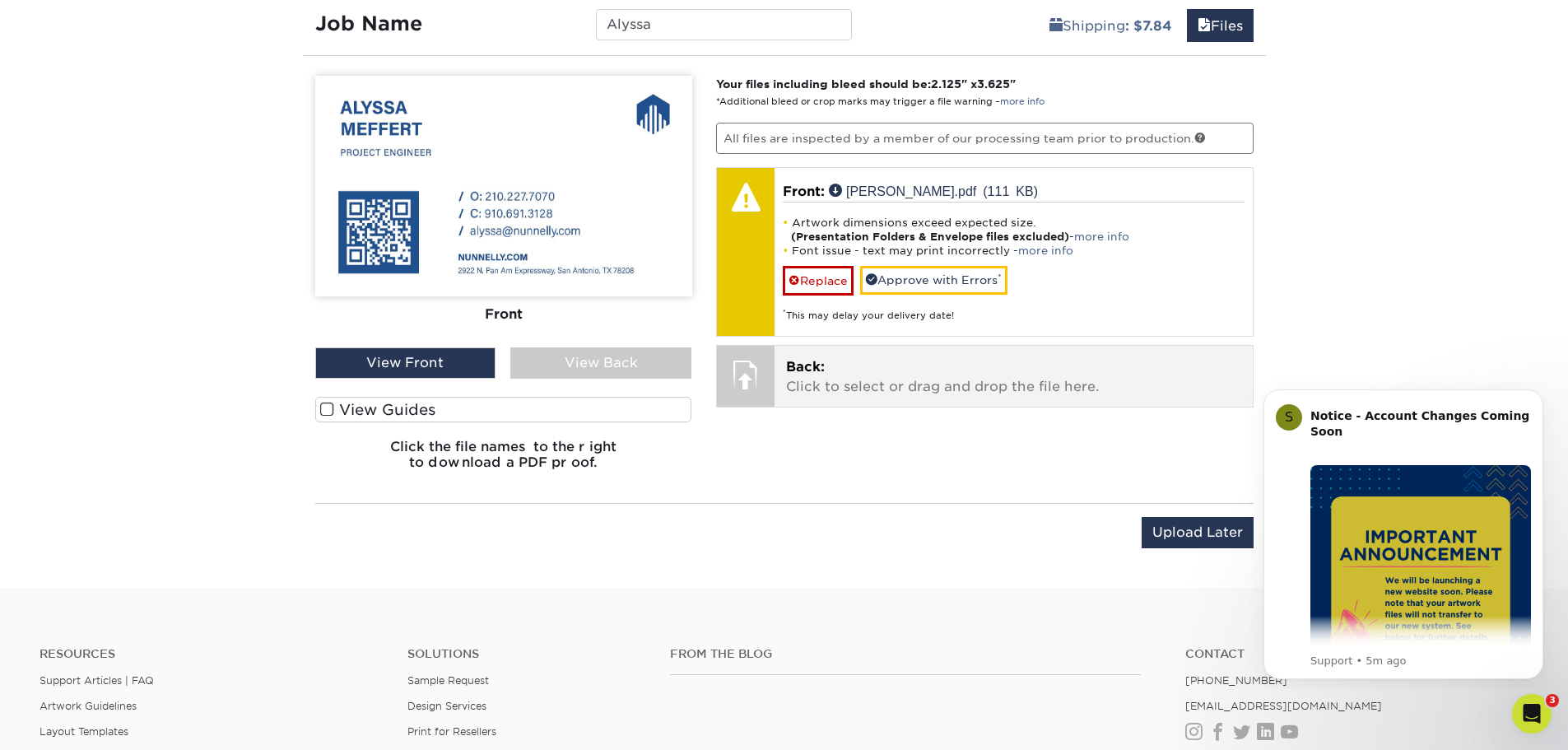
click at [856, 379] on p "Back: Click to select or drag and drop the file here." at bounding box center [1013, 377] width 455 height 39
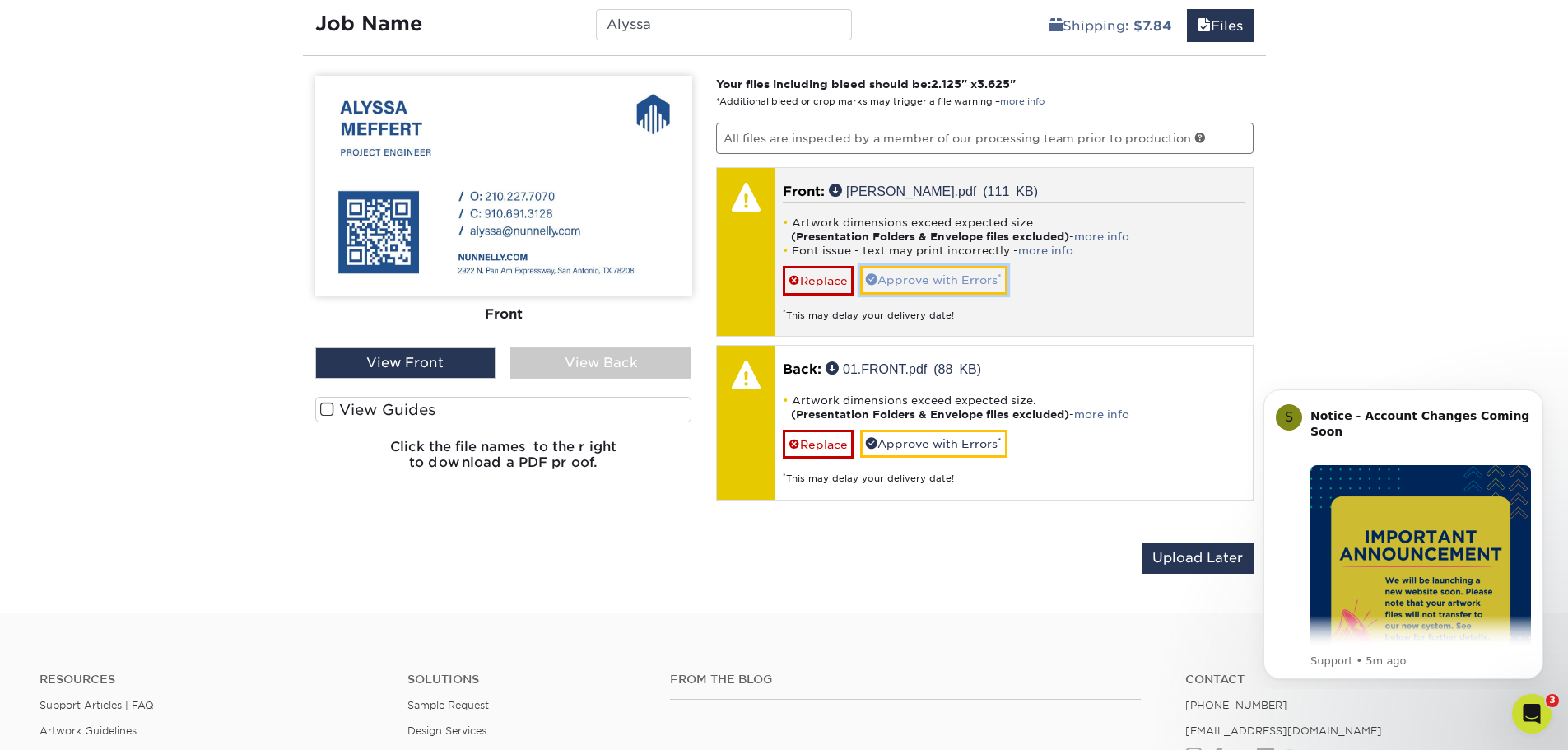
click at [930, 276] on link "Approve with Errors *" at bounding box center [934, 279] width 147 height 28
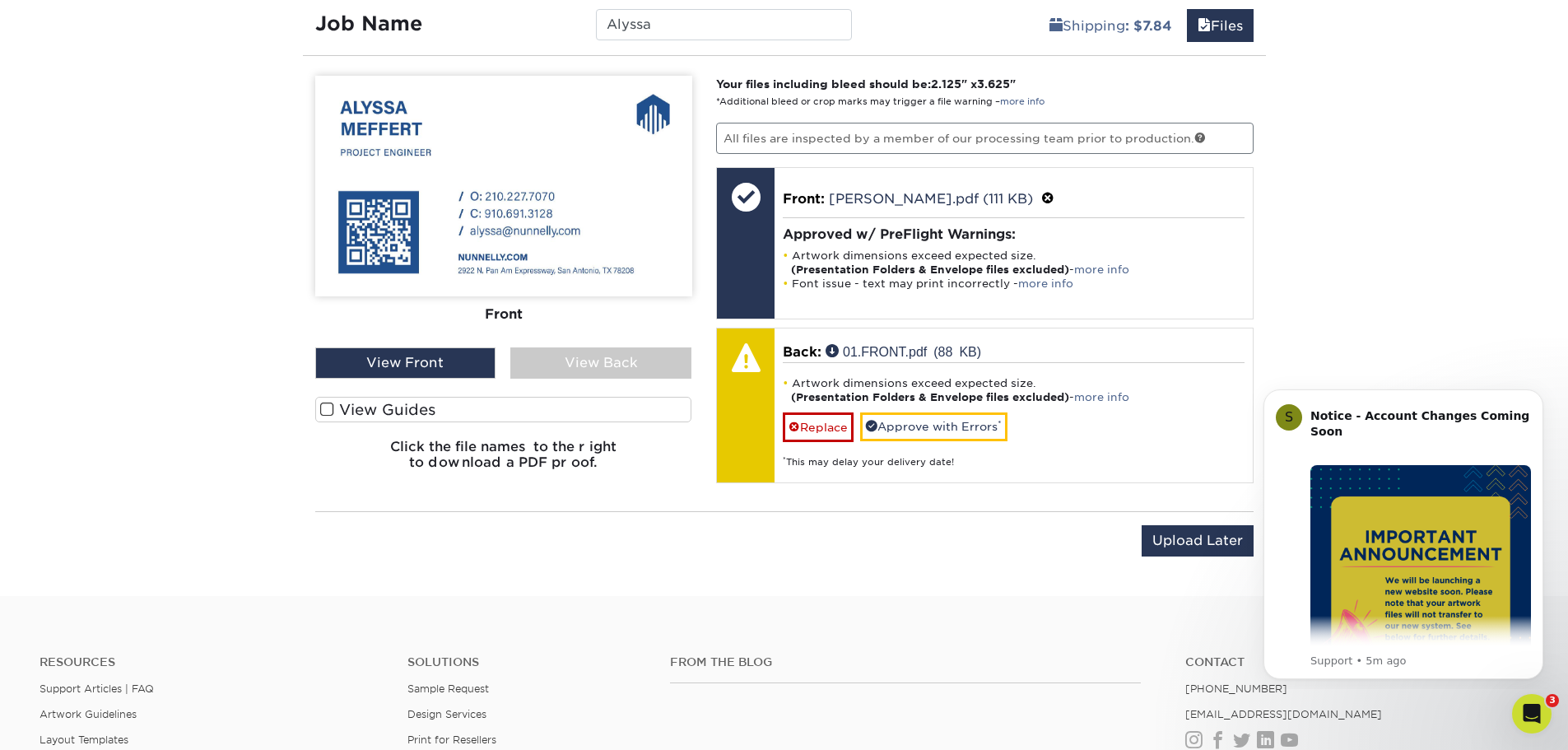
click at [604, 362] on div "View Back" at bounding box center [601, 363] width 181 height 32
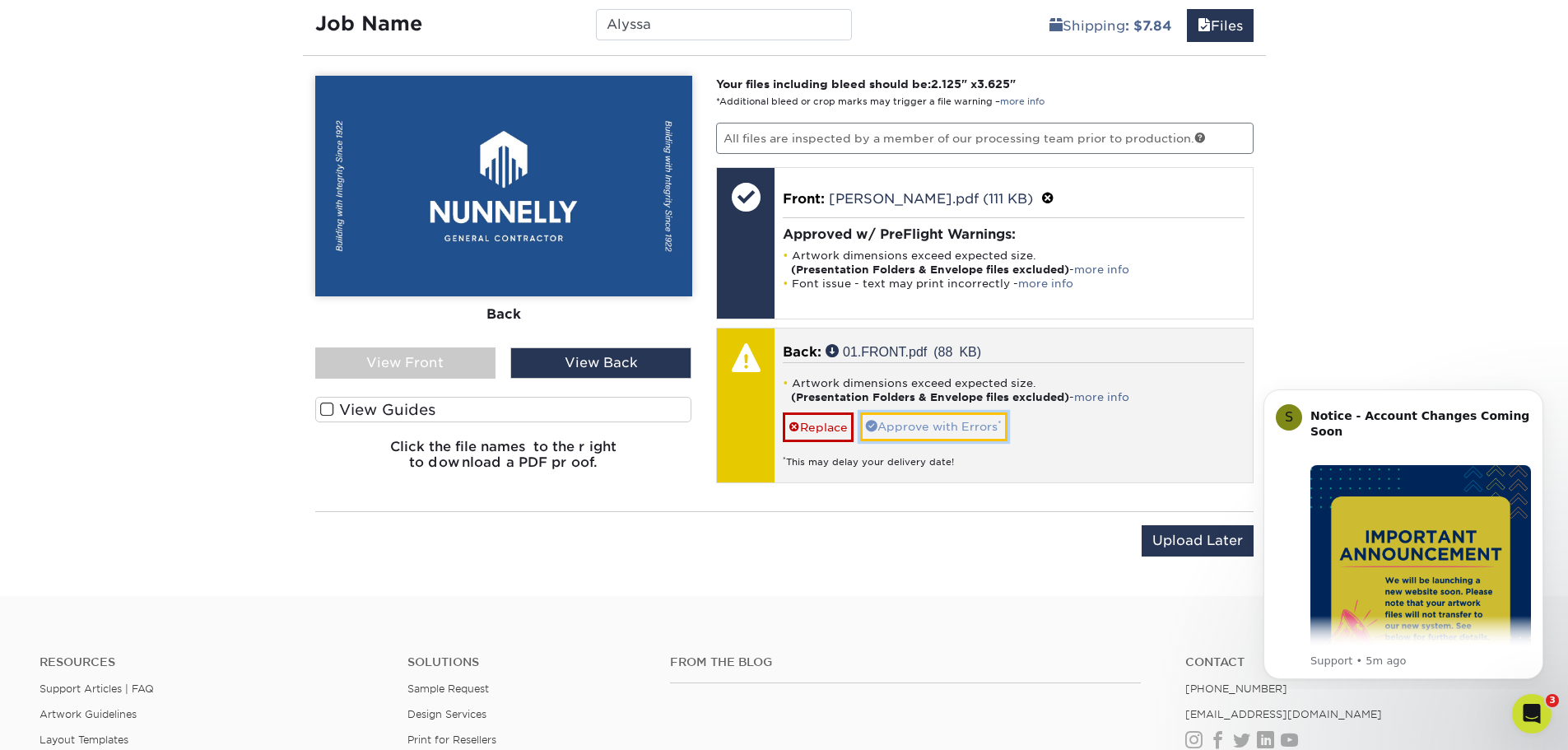
click at [932, 421] on link "Approve with Errors *" at bounding box center [934, 426] width 147 height 28
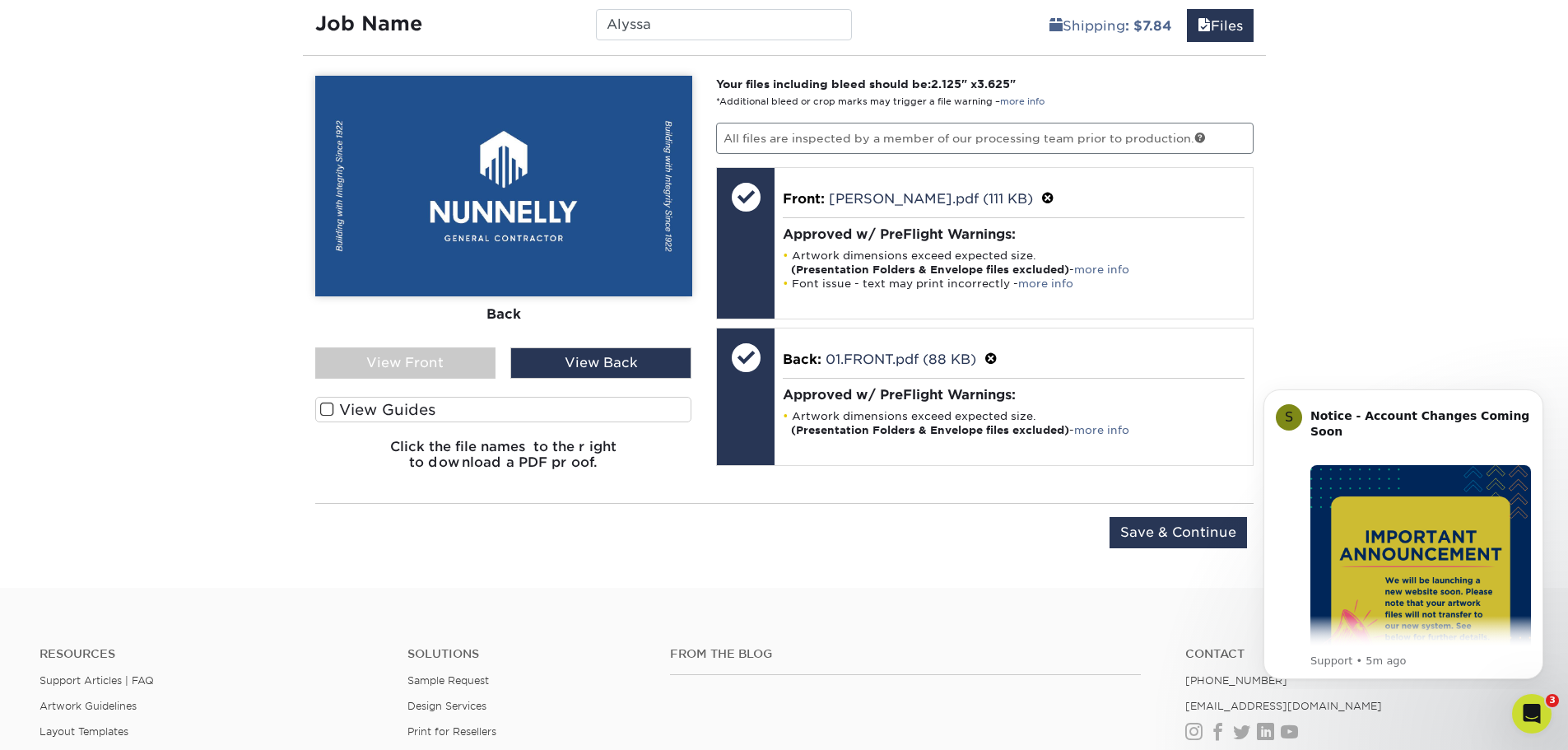
click at [383, 364] on div "View Front" at bounding box center [406, 363] width 181 height 32
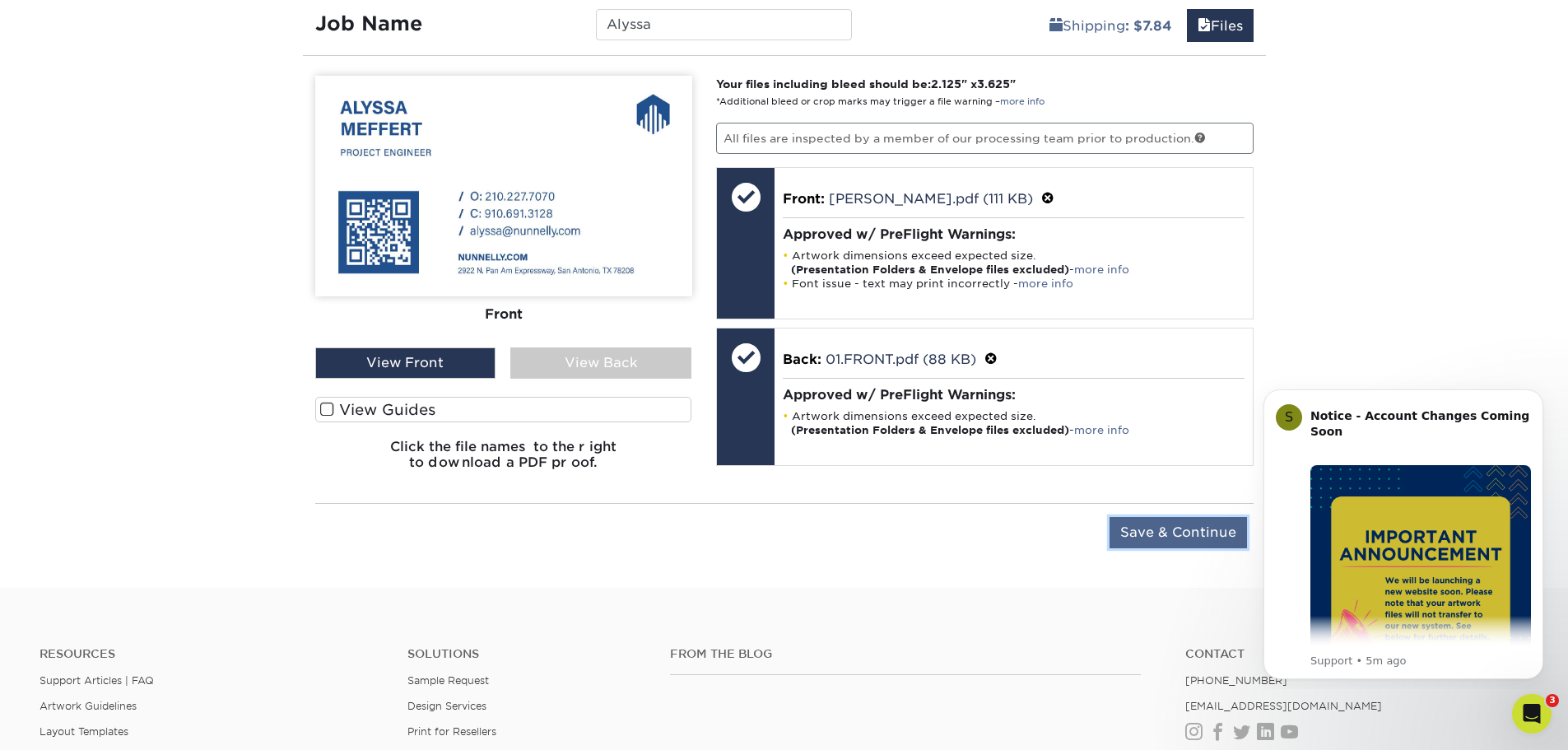
click at [1175, 529] on input "Save & Continue" at bounding box center [1178, 532] width 138 height 32
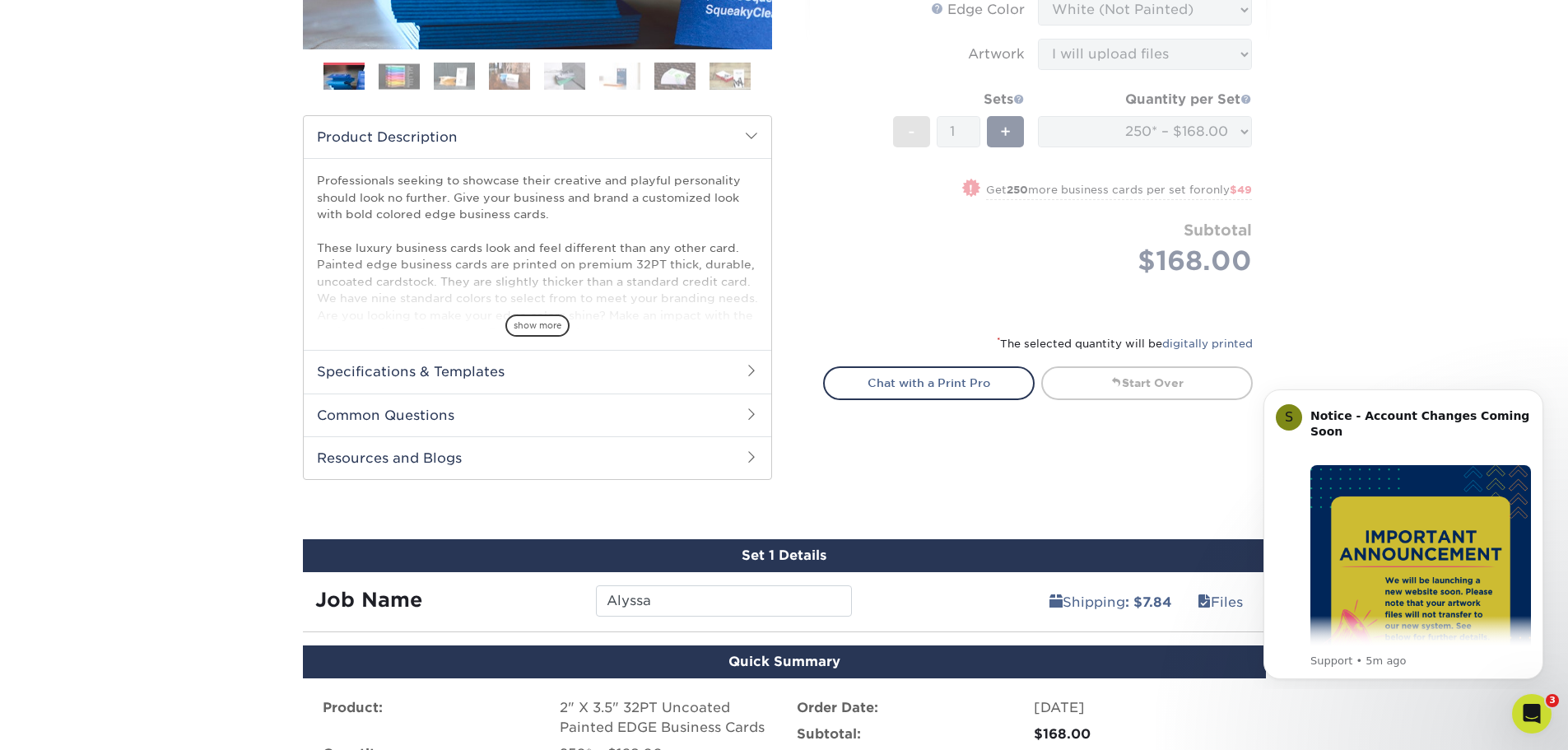
scroll to position [685, 0]
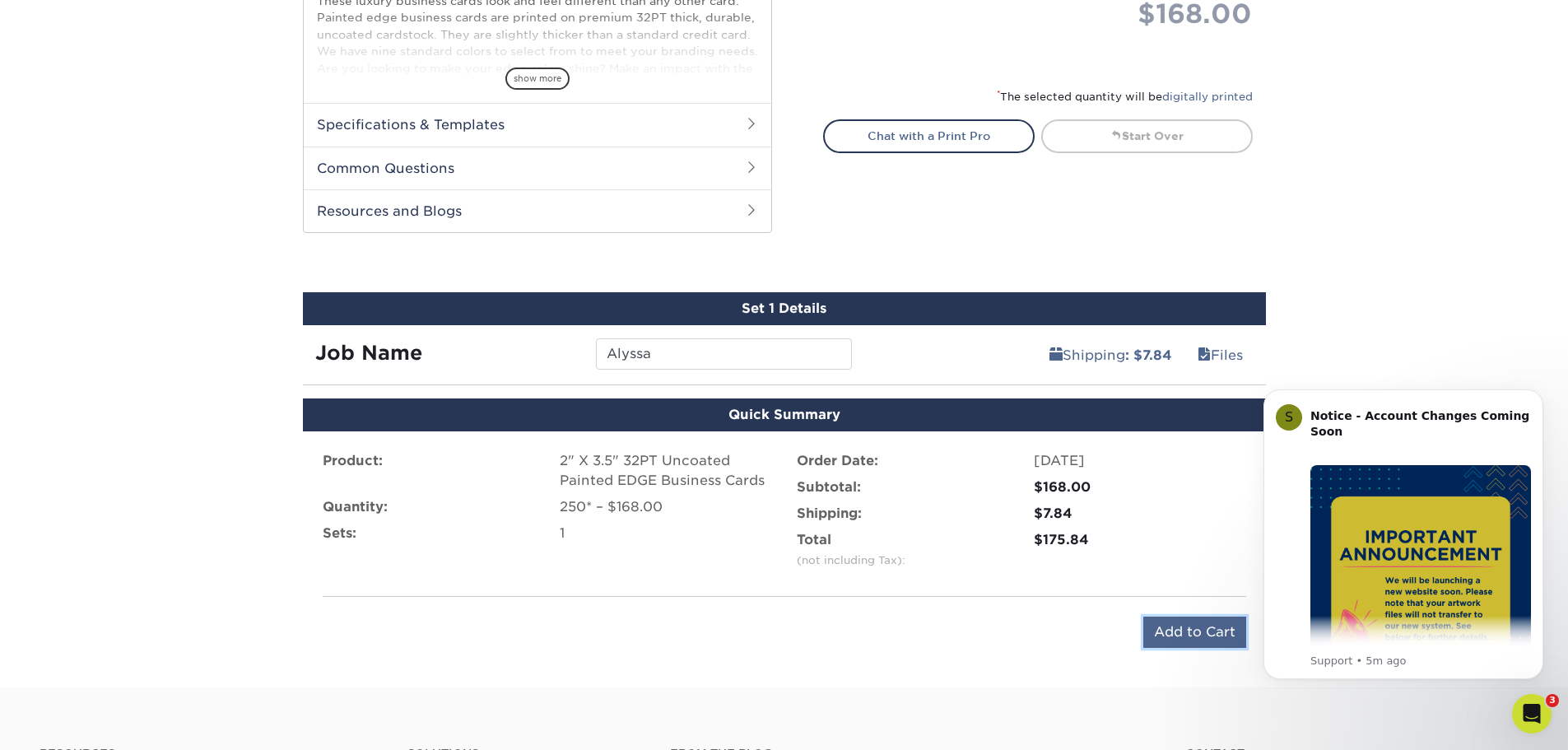
click at [1185, 628] on input "Add to Cart" at bounding box center [1195, 632] width 103 height 32
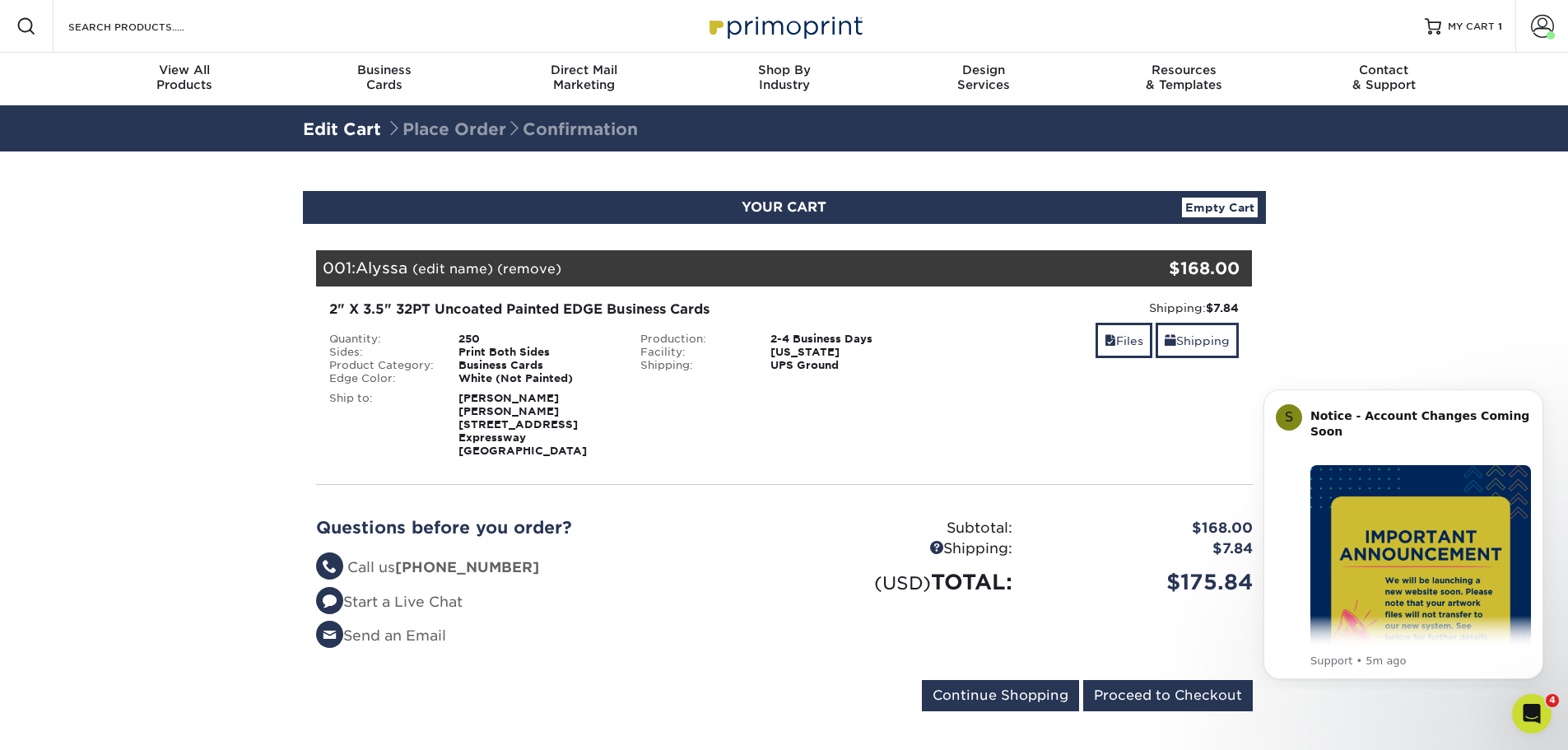
click at [482, 412] on strong "[PERSON_NAME] [STREET_ADDRESS]" at bounding box center [523, 425] width 128 height 65
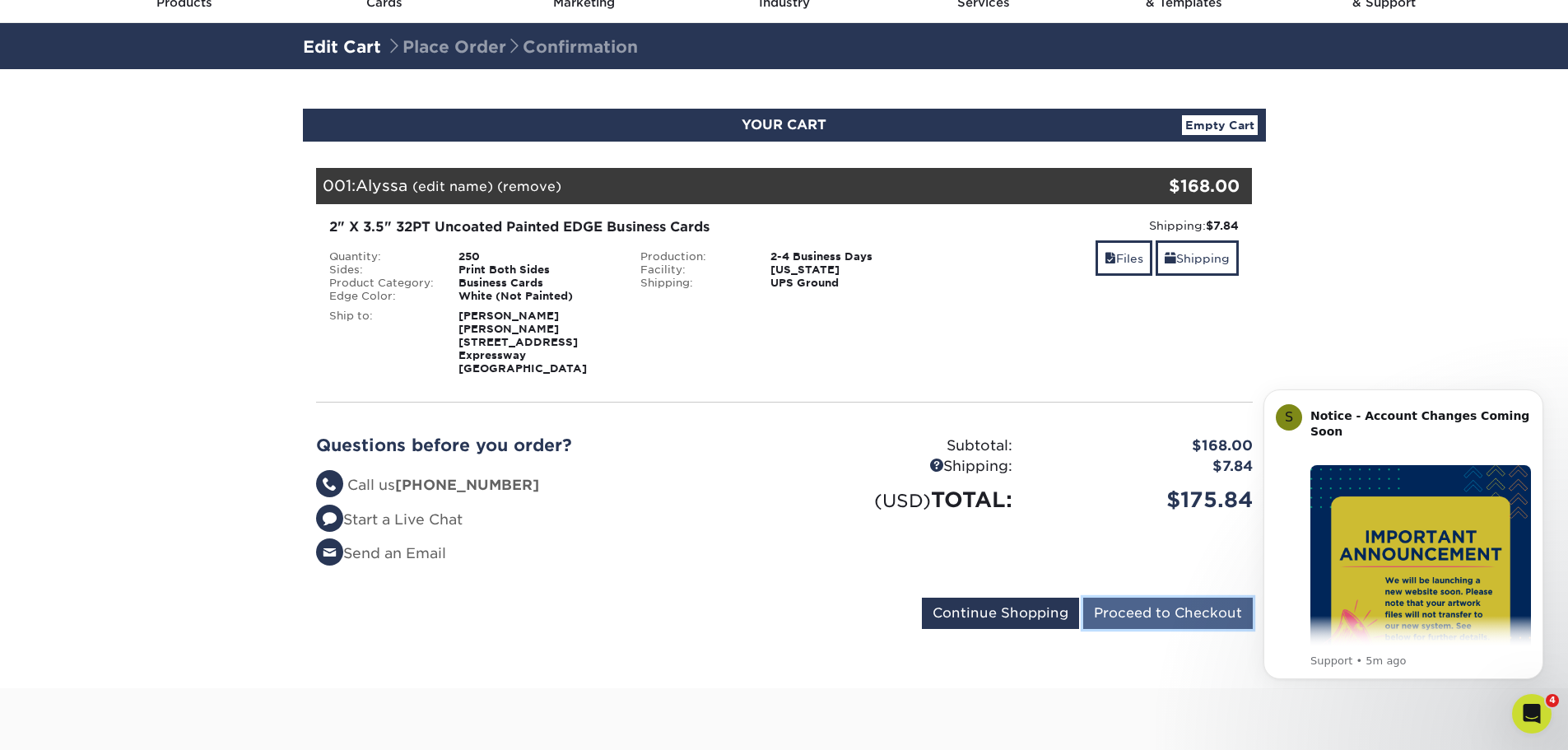
click at [1182, 597] on input "Proceed to Checkout" at bounding box center [1168, 612] width 169 height 32
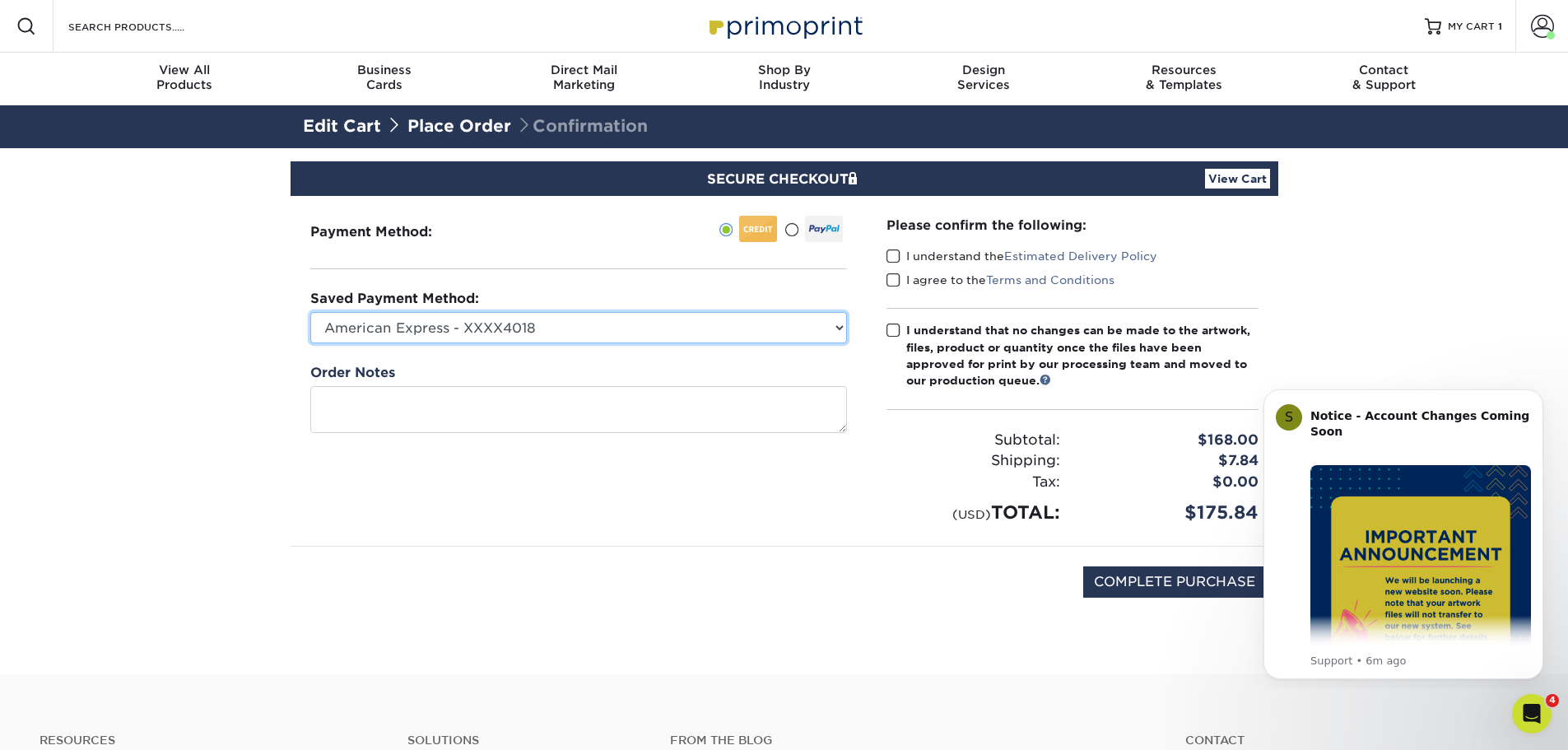
click at [838, 324] on select "American Express - XXXX4018 American Express - XXXX1038 New Credit Card" at bounding box center [578, 327] width 537 height 32
select select "67900"
click at [310, 312] on select "American Express - XXXX4018 American Express - XXXX1038 New Credit Card" at bounding box center [578, 327] width 537 height 32
click at [892, 254] on span at bounding box center [894, 256] width 14 height 15
click at [0, 0] on input "I understand the Estimated Delivery Policy" at bounding box center [0, 0] width 0 height 0
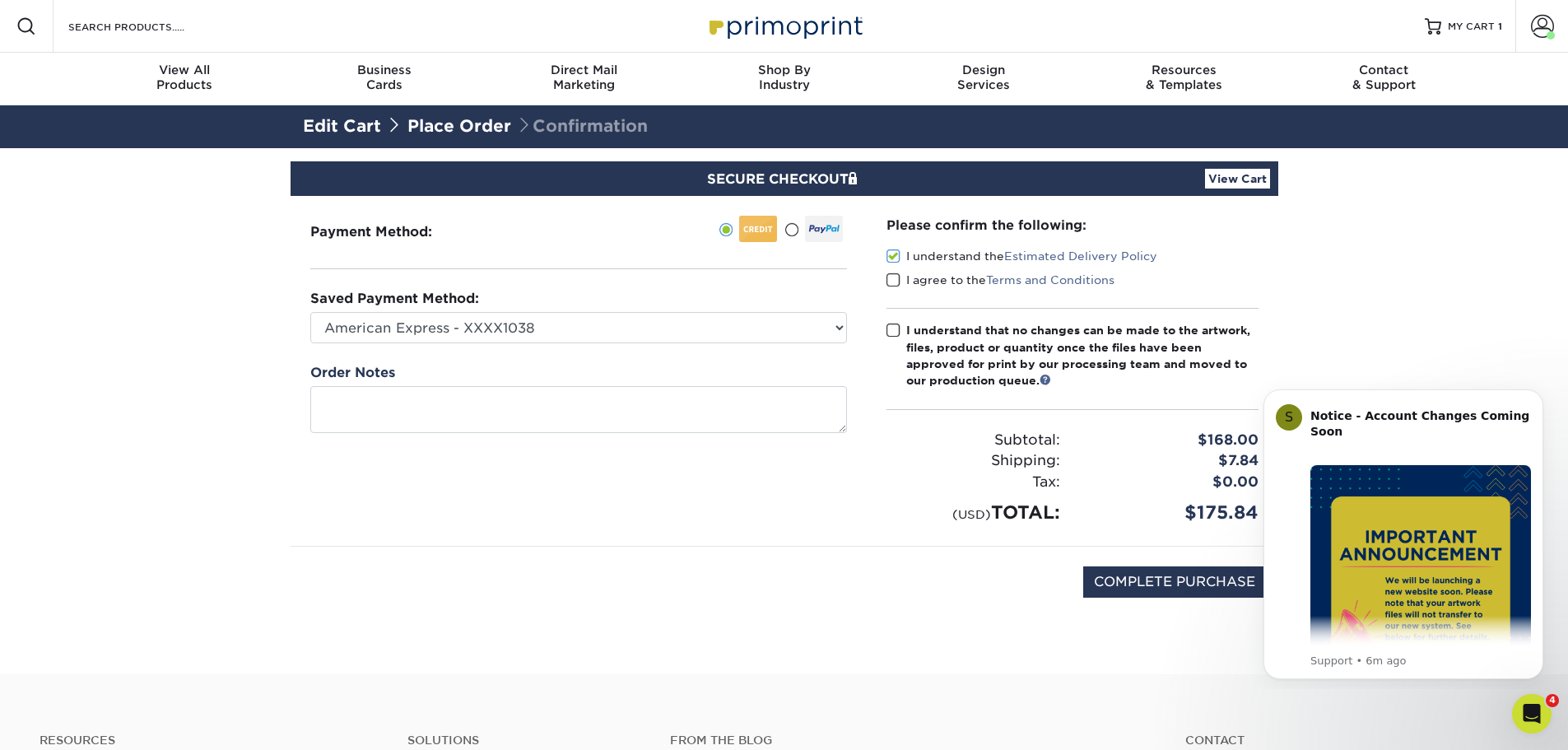
click at [895, 277] on span at bounding box center [894, 280] width 14 height 15
click at [0, 0] on input "I agree to the Terms and Conditions" at bounding box center [0, 0] width 0 height 0
click at [895, 330] on span at bounding box center [894, 331] width 14 height 15
click at [0, 0] on input "I understand that no changes can be made to the artwork, files, product or quan…" at bounding box center [0, 0] width 0 height 0
click at [1166, 581] on input "COMPLETE PURCHASE" at bounding box center [1175, 582] width 183 height 32
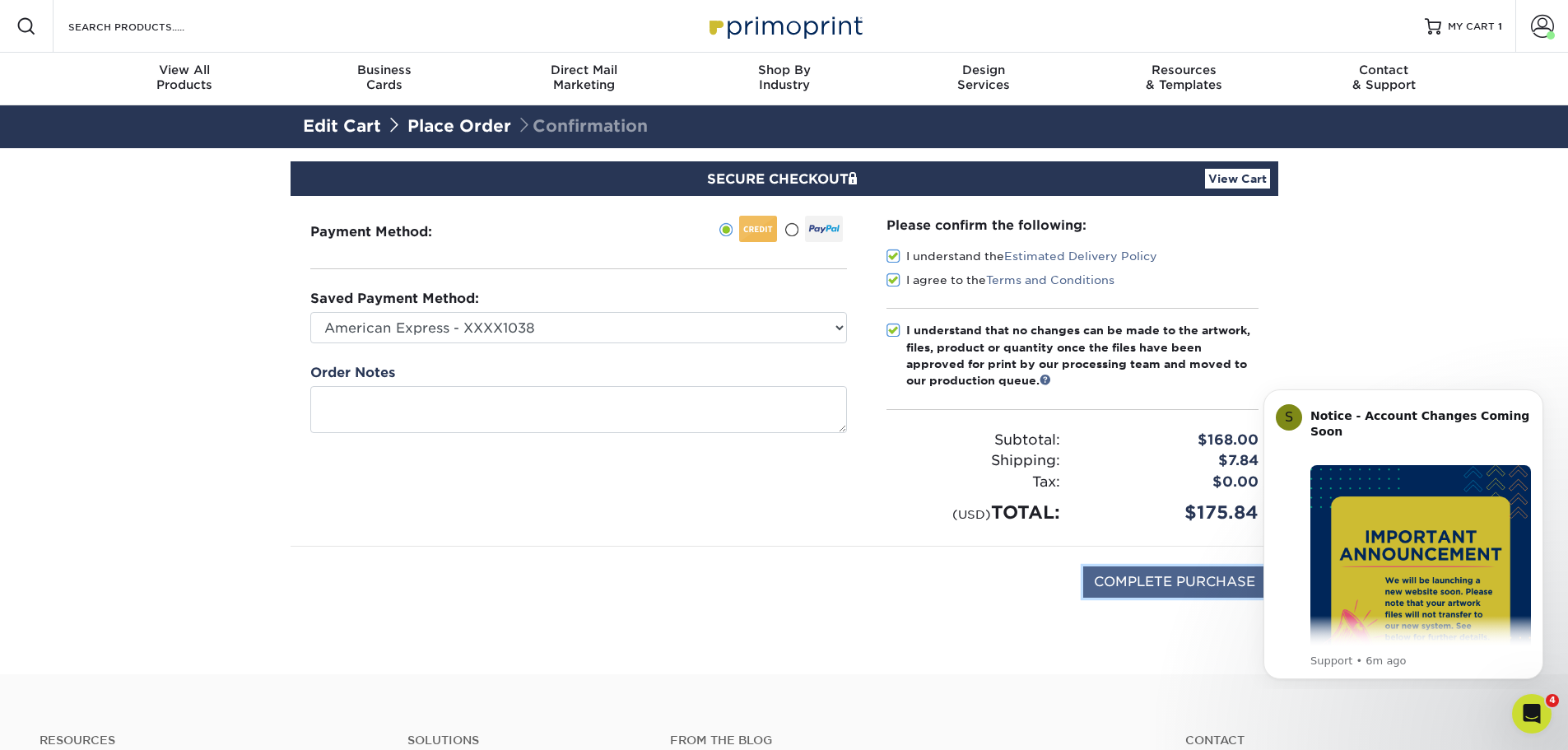
type input "PROCESSING, PLEASE WAIT..."
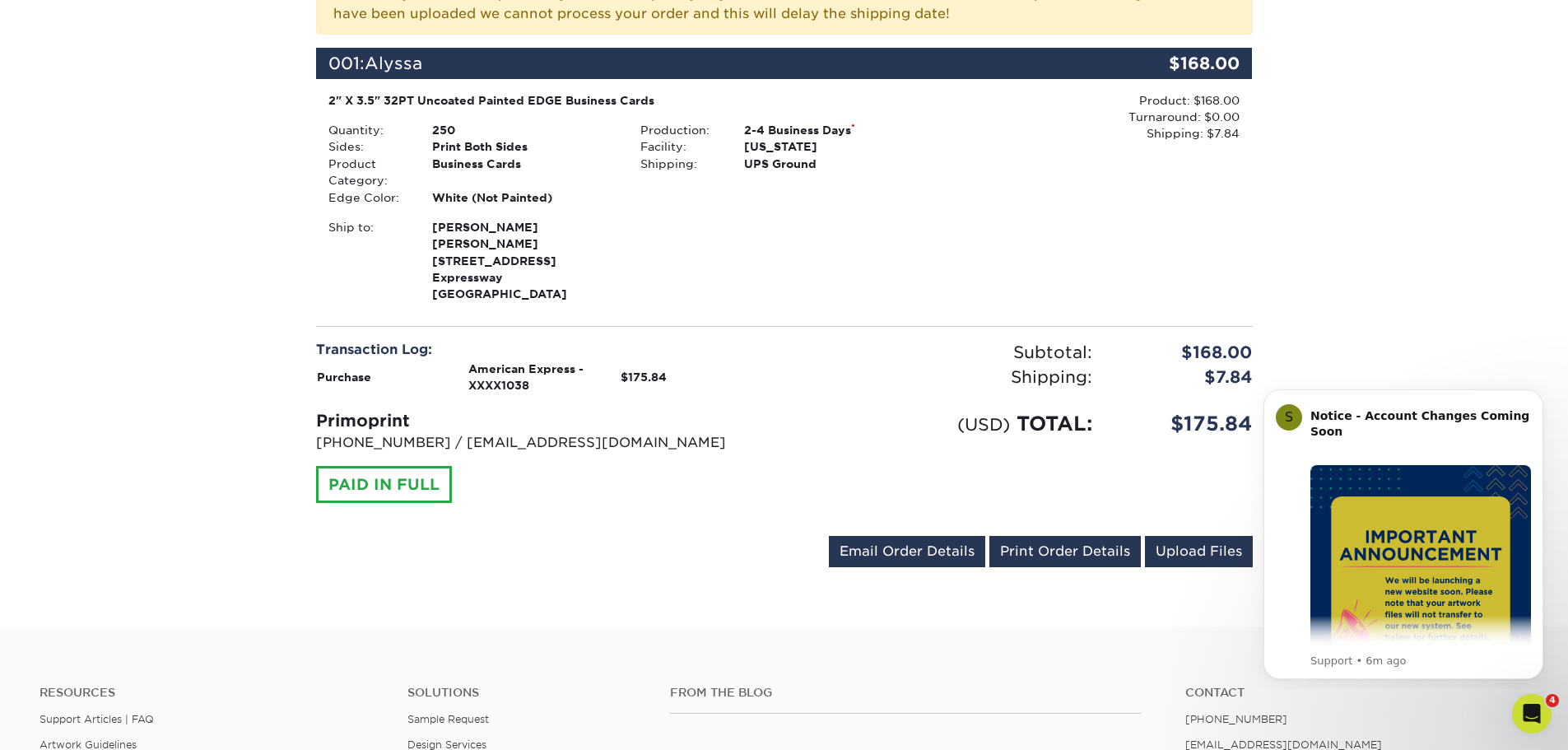
scroll to position [412, 0]
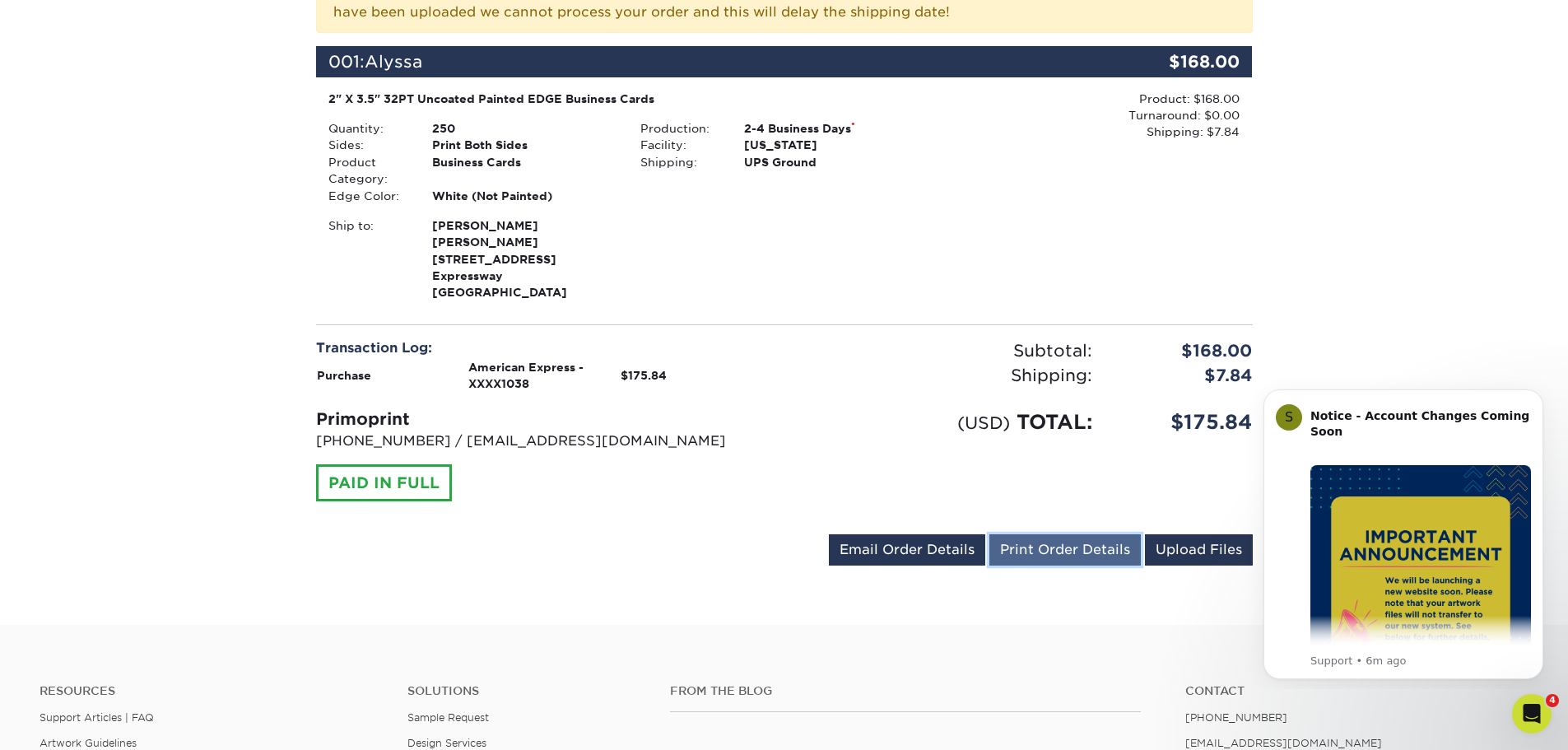
click at [1081, 534] on link "Print Order Details" at bounding box center [1065, 549] width 151 height 32
click at [490, 225] on span "Deanna Euresti" at bounding box center [524, 225] width 184 height 16
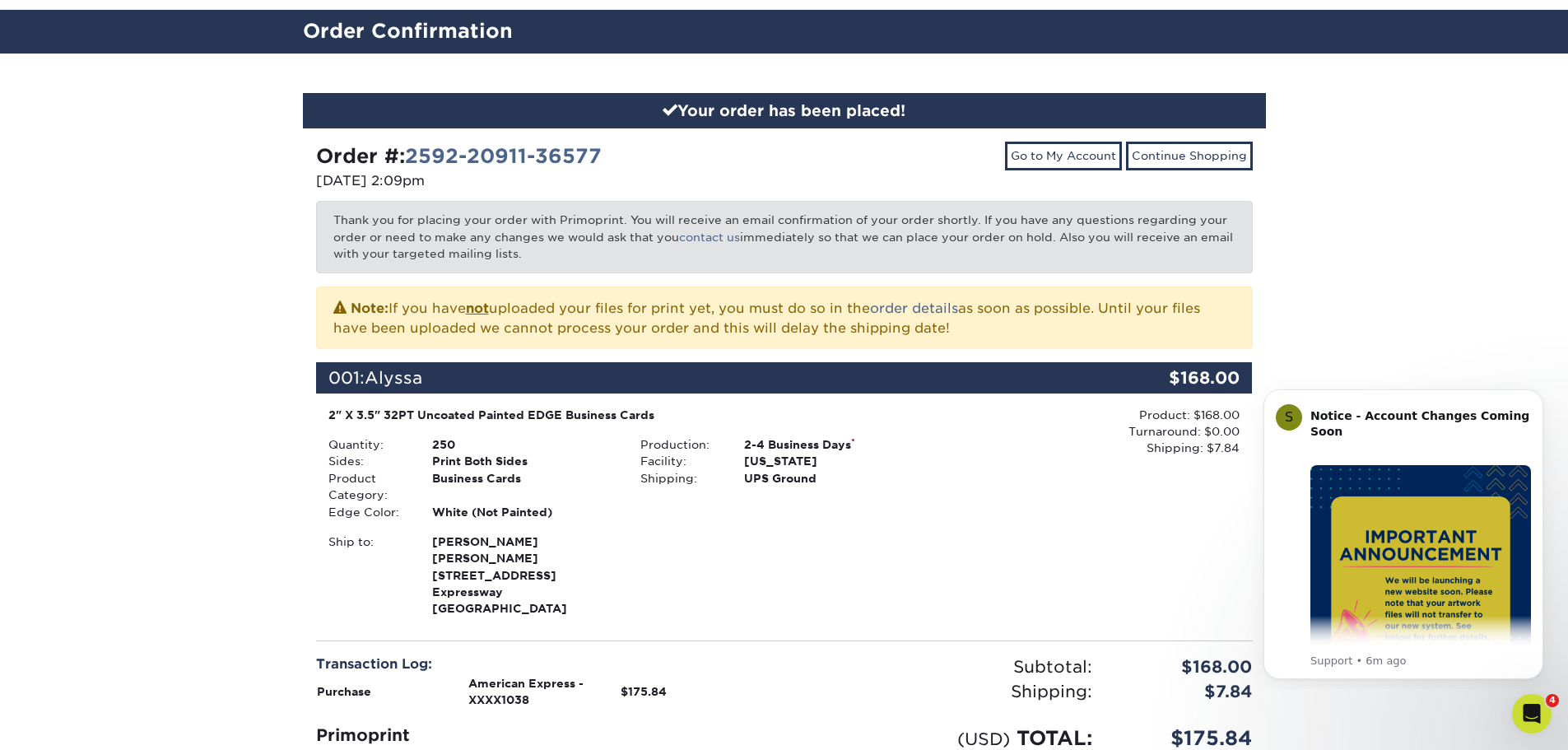
scroll to position [82, 0]
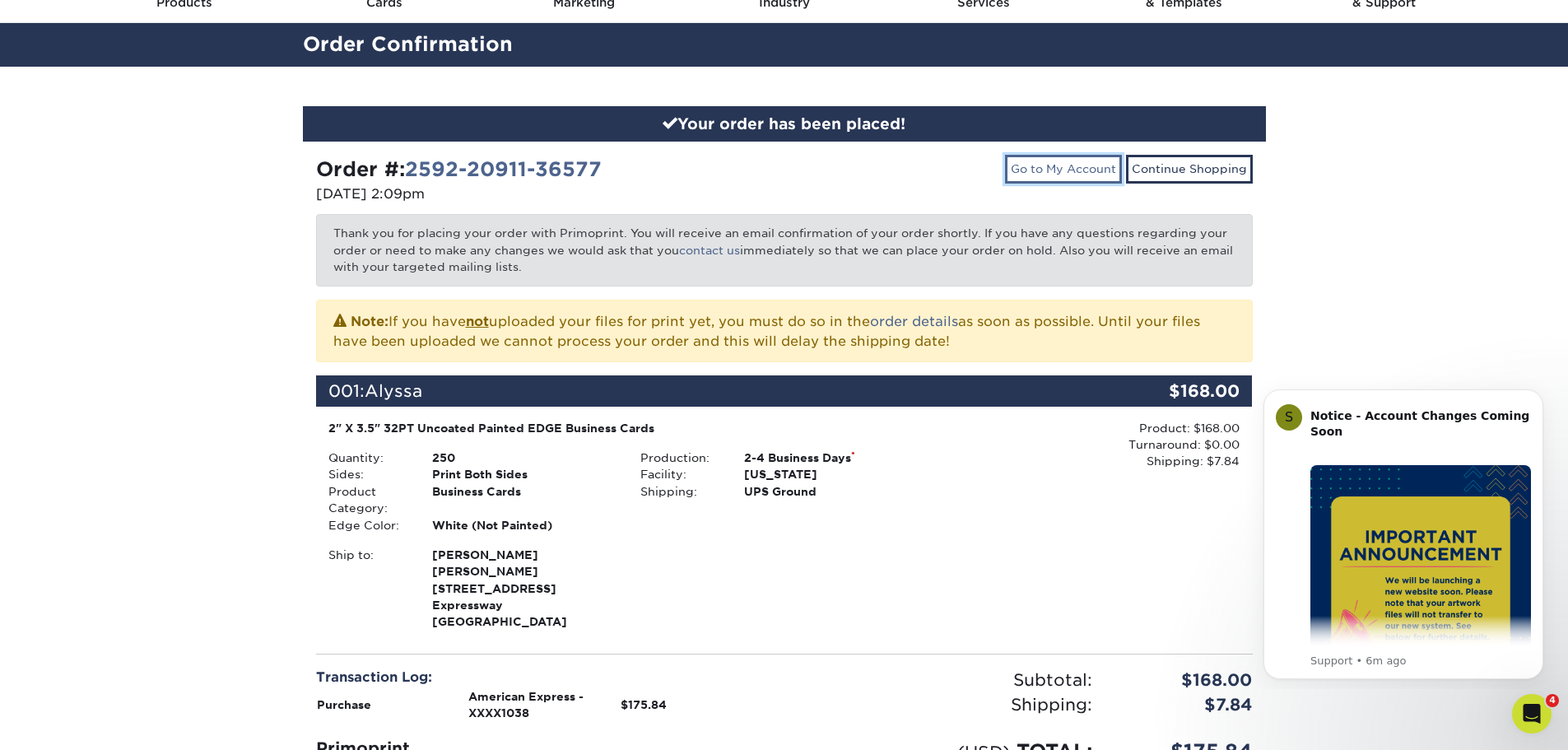
click at [1065, 158] on link "Go to My Account" at bounding box center [1063, 168] width 117 height 28
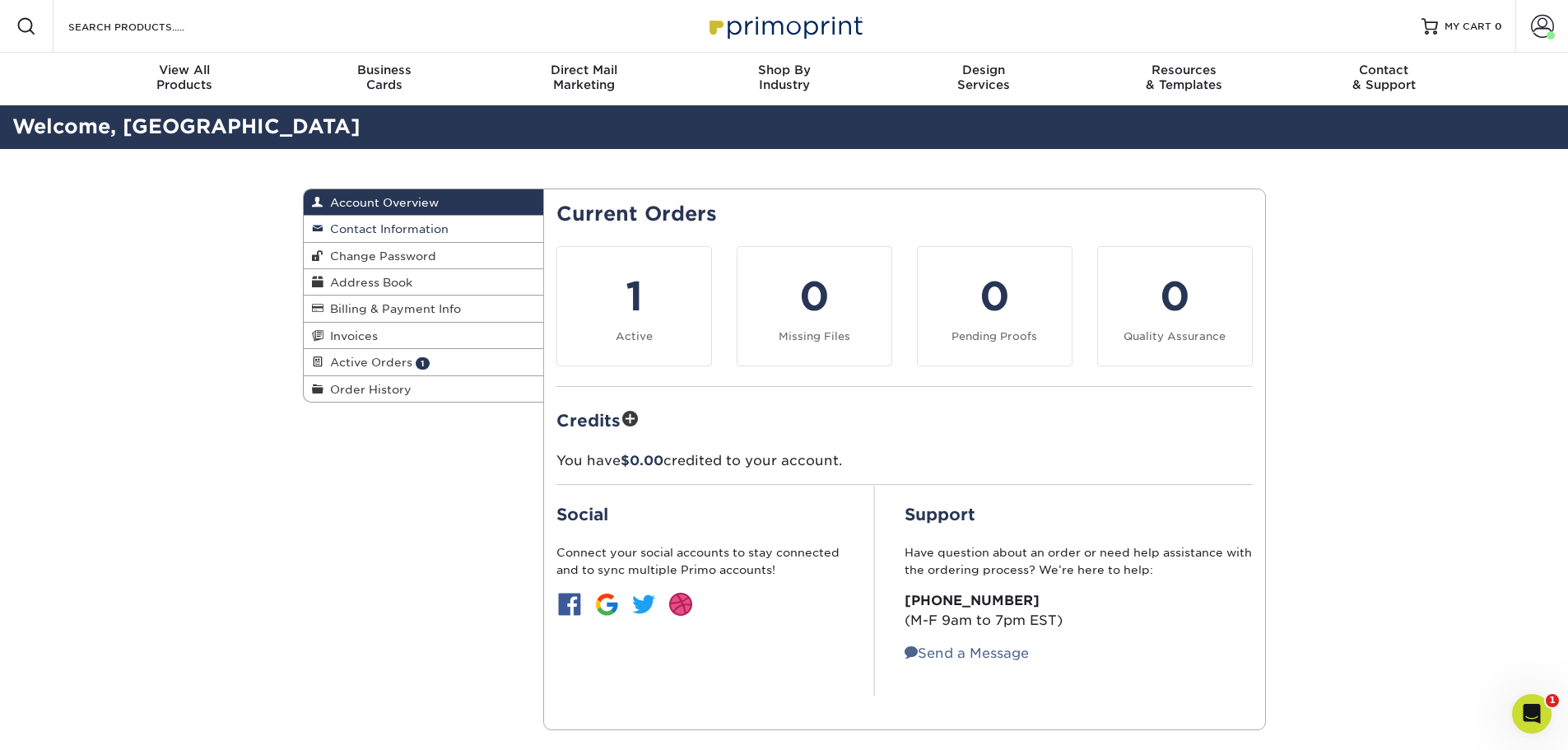
click at [367, 223] on span "Contact Information" at bounding box center [386, 228] width 125 height 13
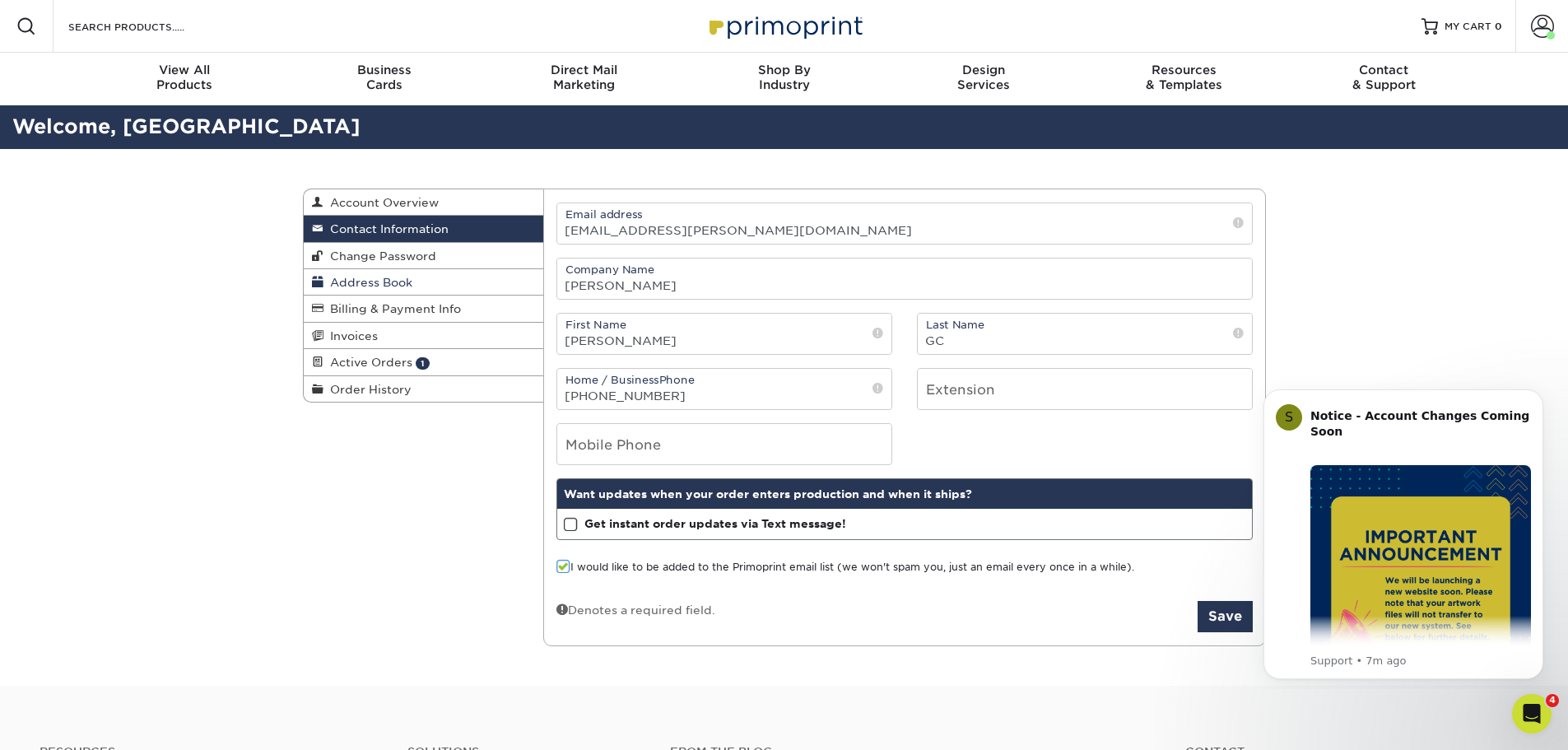
click at [402, 278] on span "Address Book" at bounding box center [368, 282] width 89 height 13
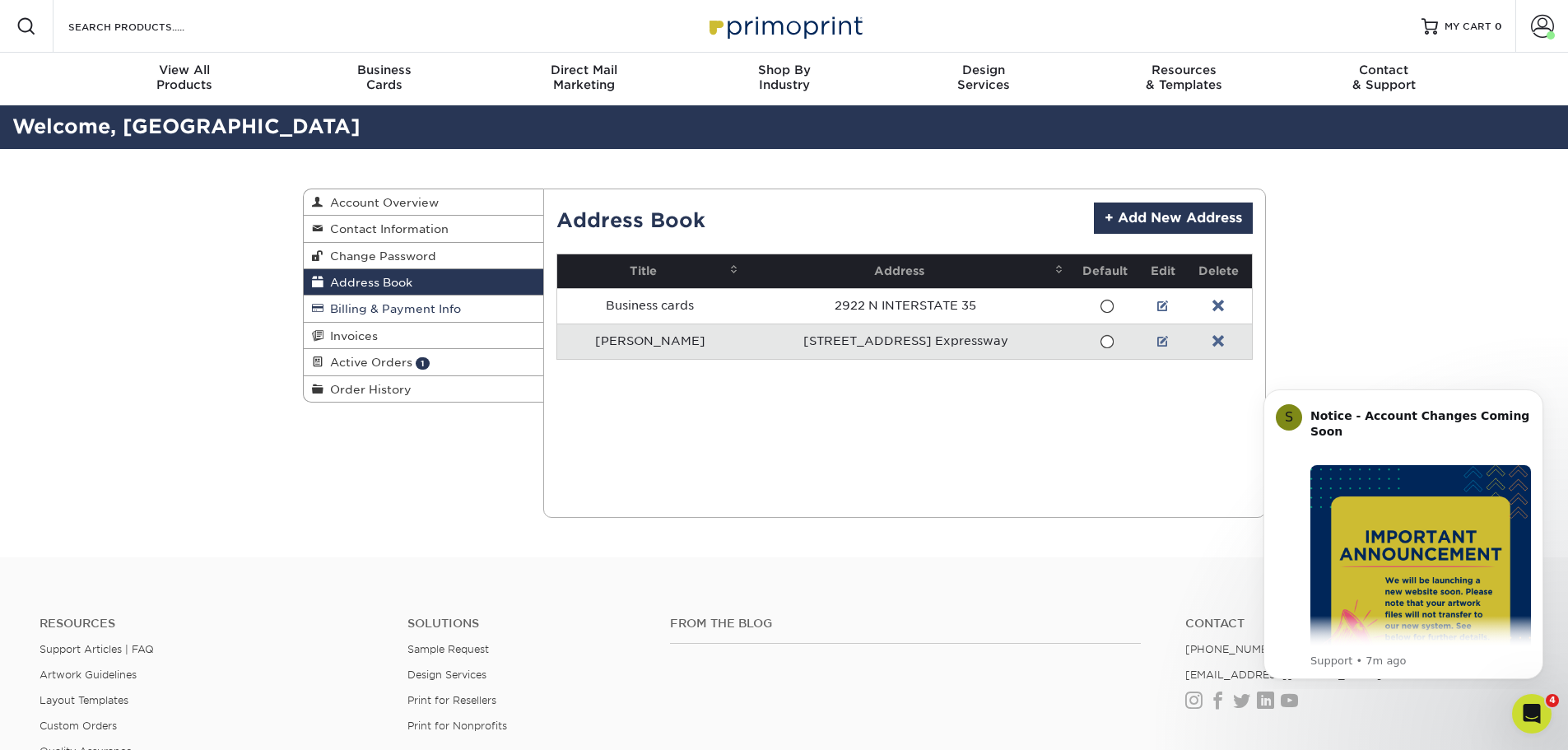
click at [403, 303] on span "Billing & Payment Info" at bounding box center [392, 308] width 138 height 13
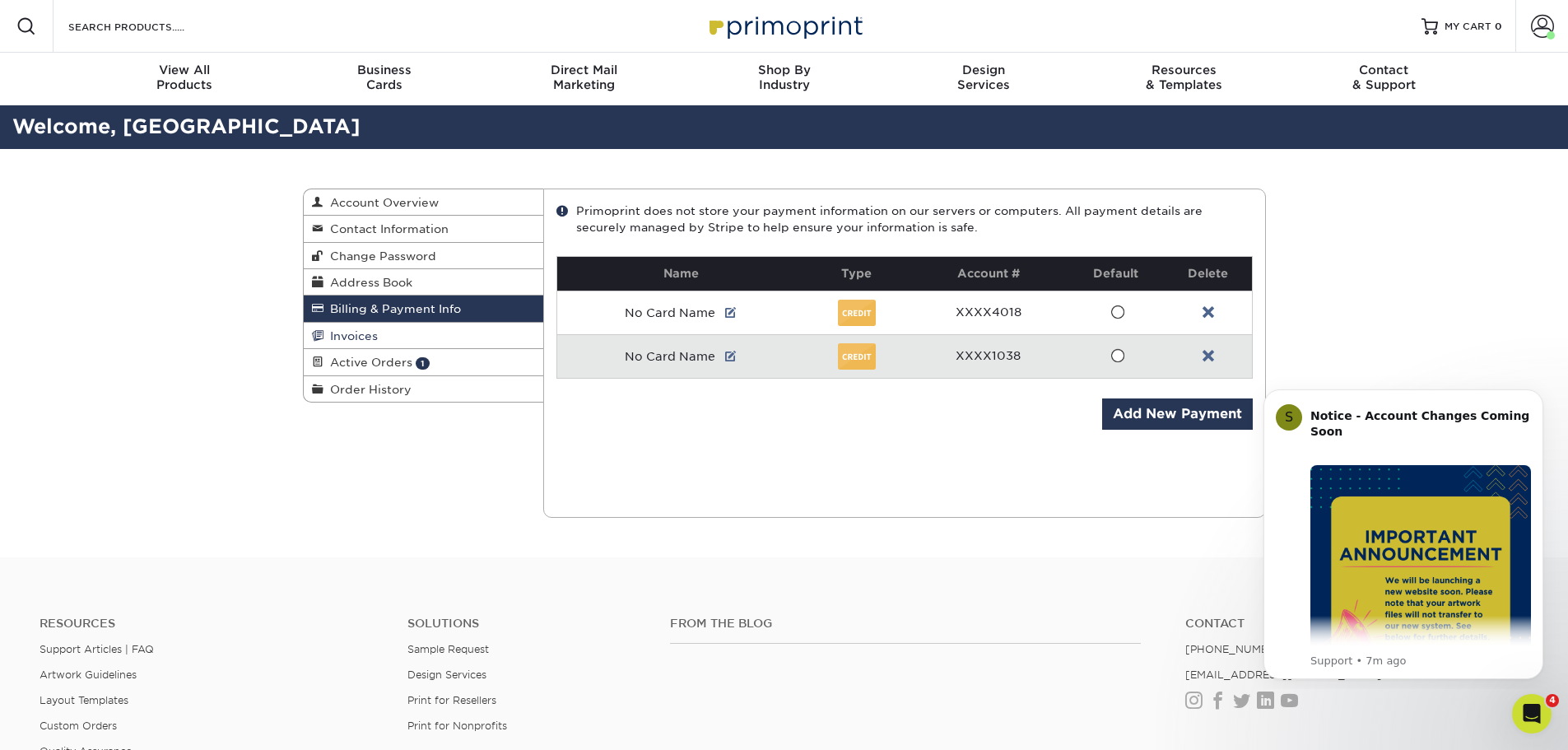
click at [388, 332] on link "Invoices" at bounding box center [423, 336] width 240 height 26
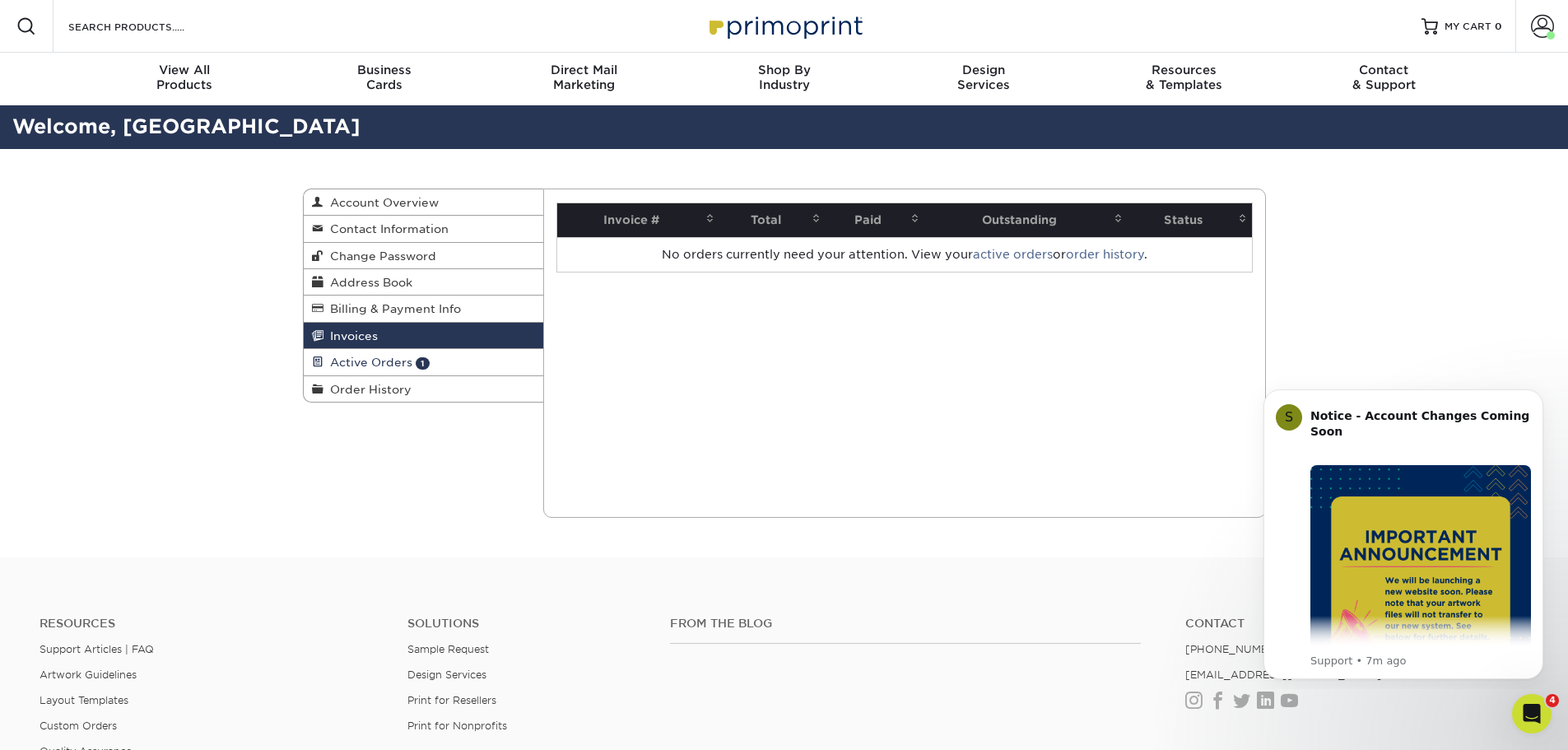
click at [386, 360] on span "Active Orders" at bounding box center [368, 361] width 89 height 13
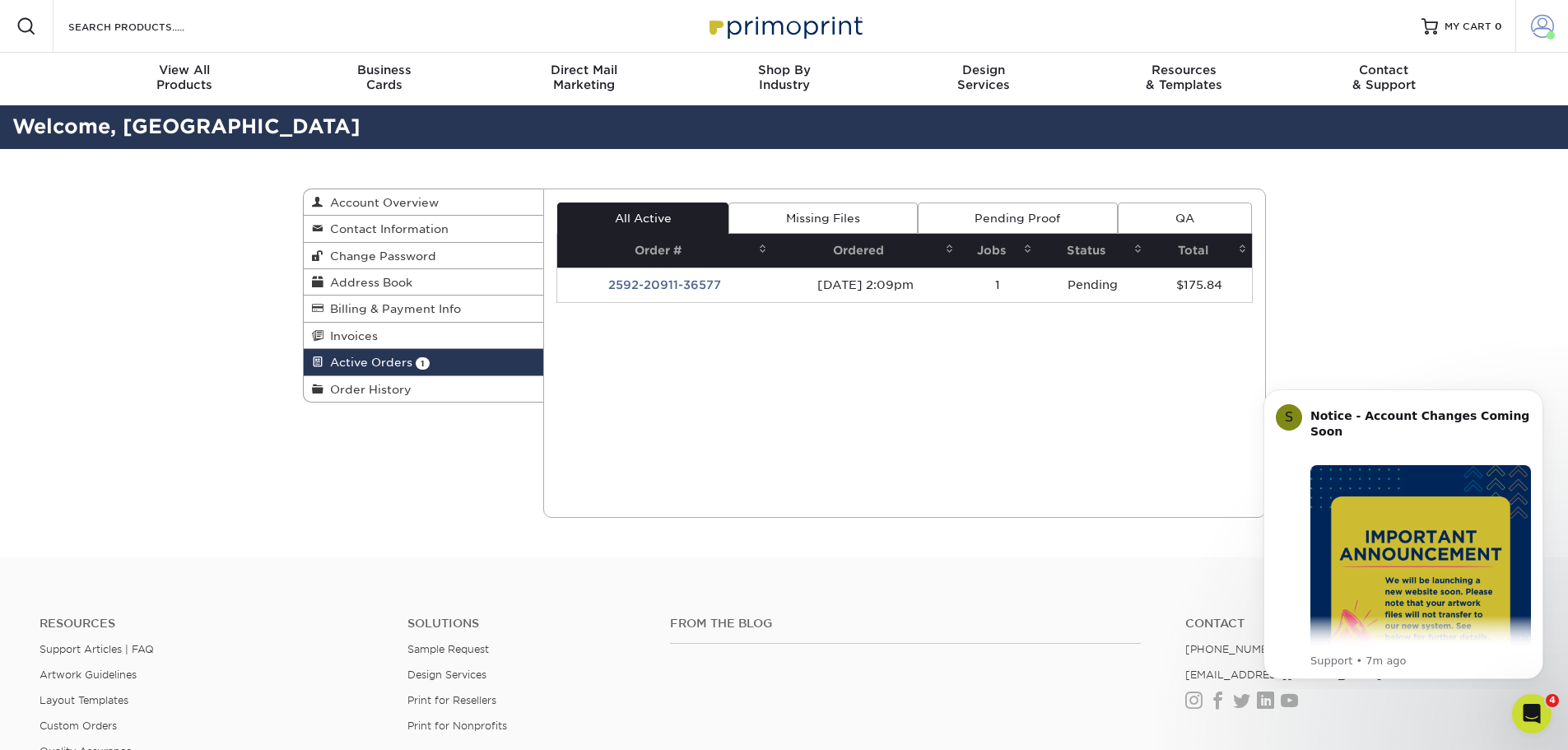
click at [1542, 27] on span at bounding box center [1542, 26] width 23 height 23
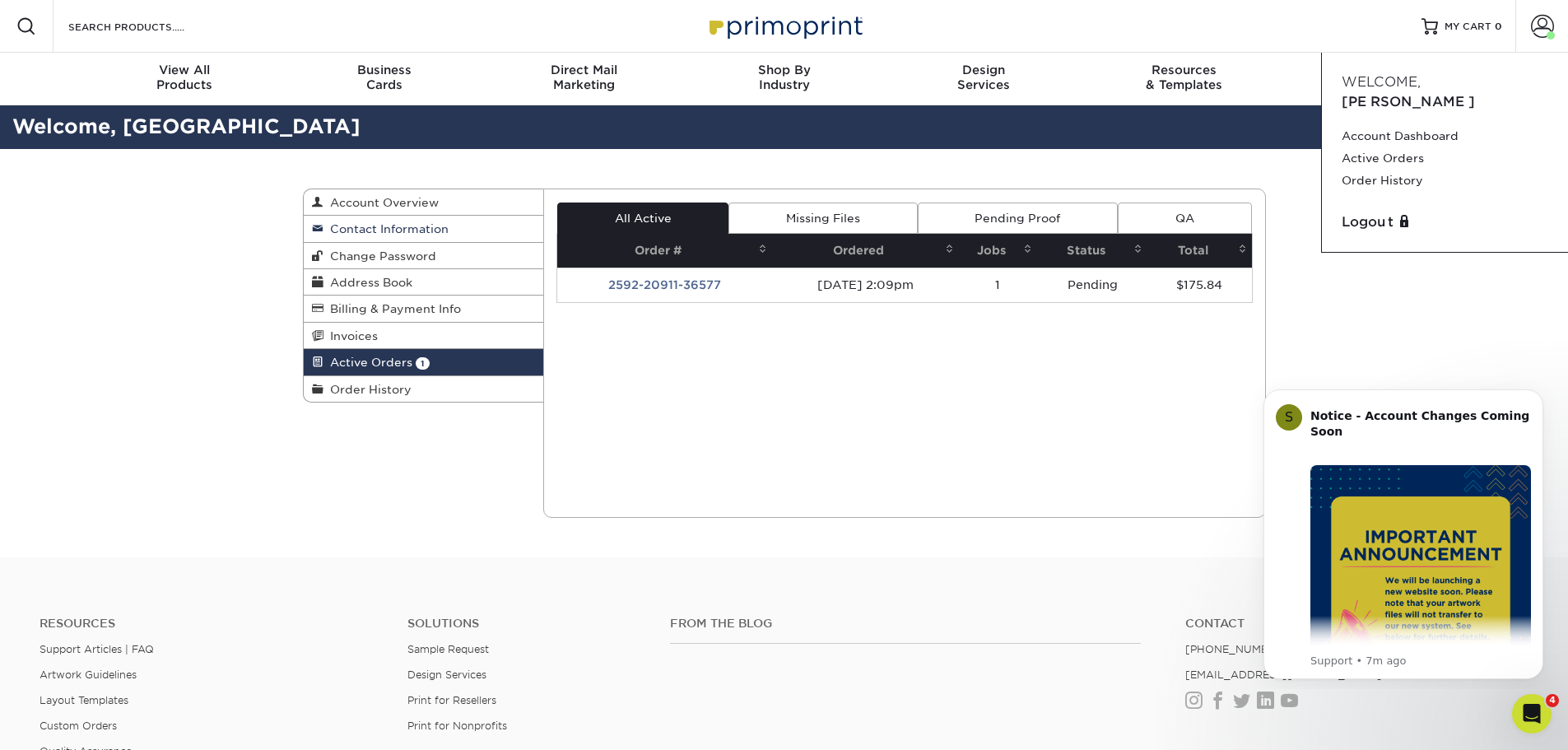
click at [399, 220] on link "Contact Information" at bounding box center [423, 228] width 240 height 26
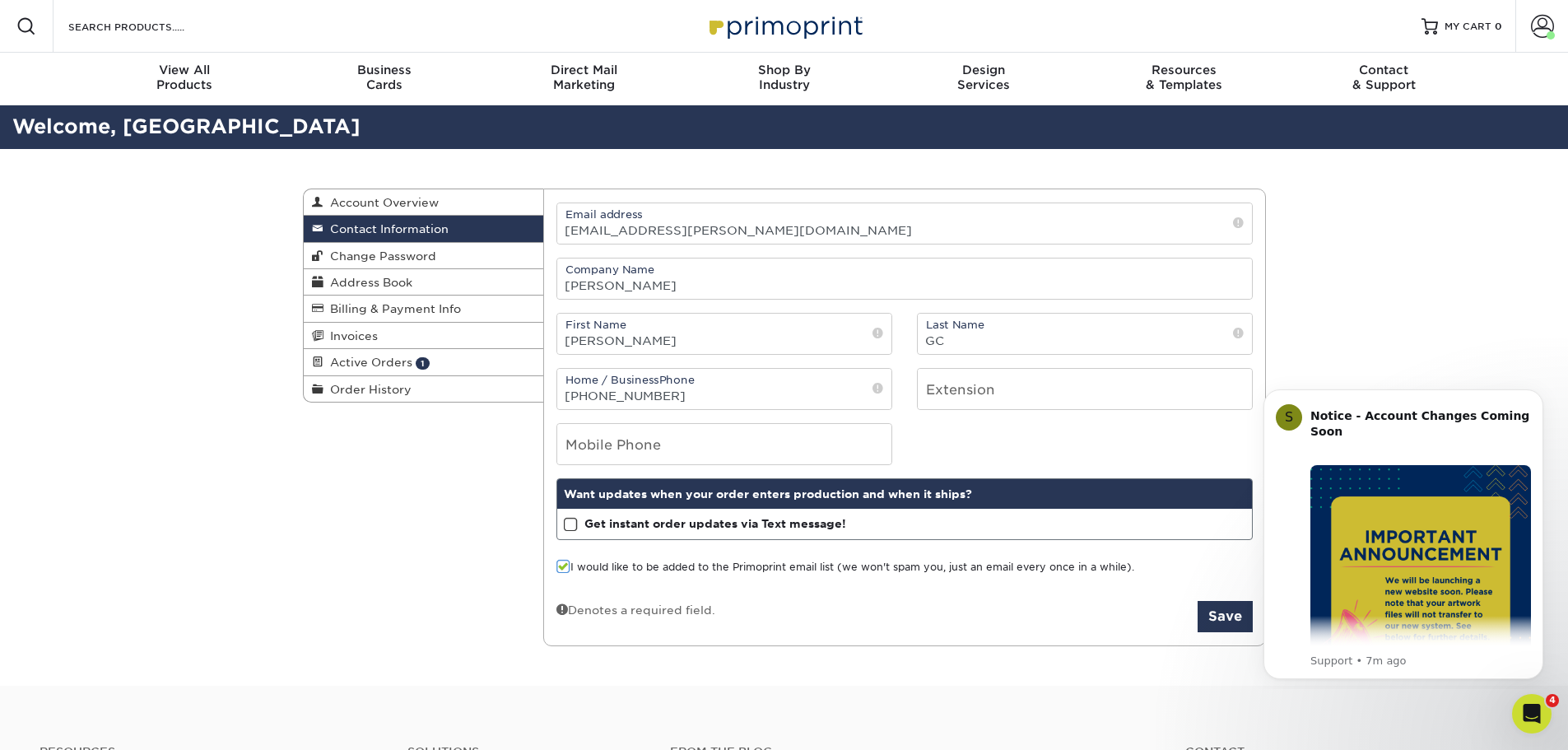
click at [385, 456] on div "Contact Information Account Overview Contact Information Change Password Addres…" at bounding box center [784, 417] width 988 height 537
click at [377, 198] on span "Account Overview" at bounding box center [381, 202] width 115 height 13
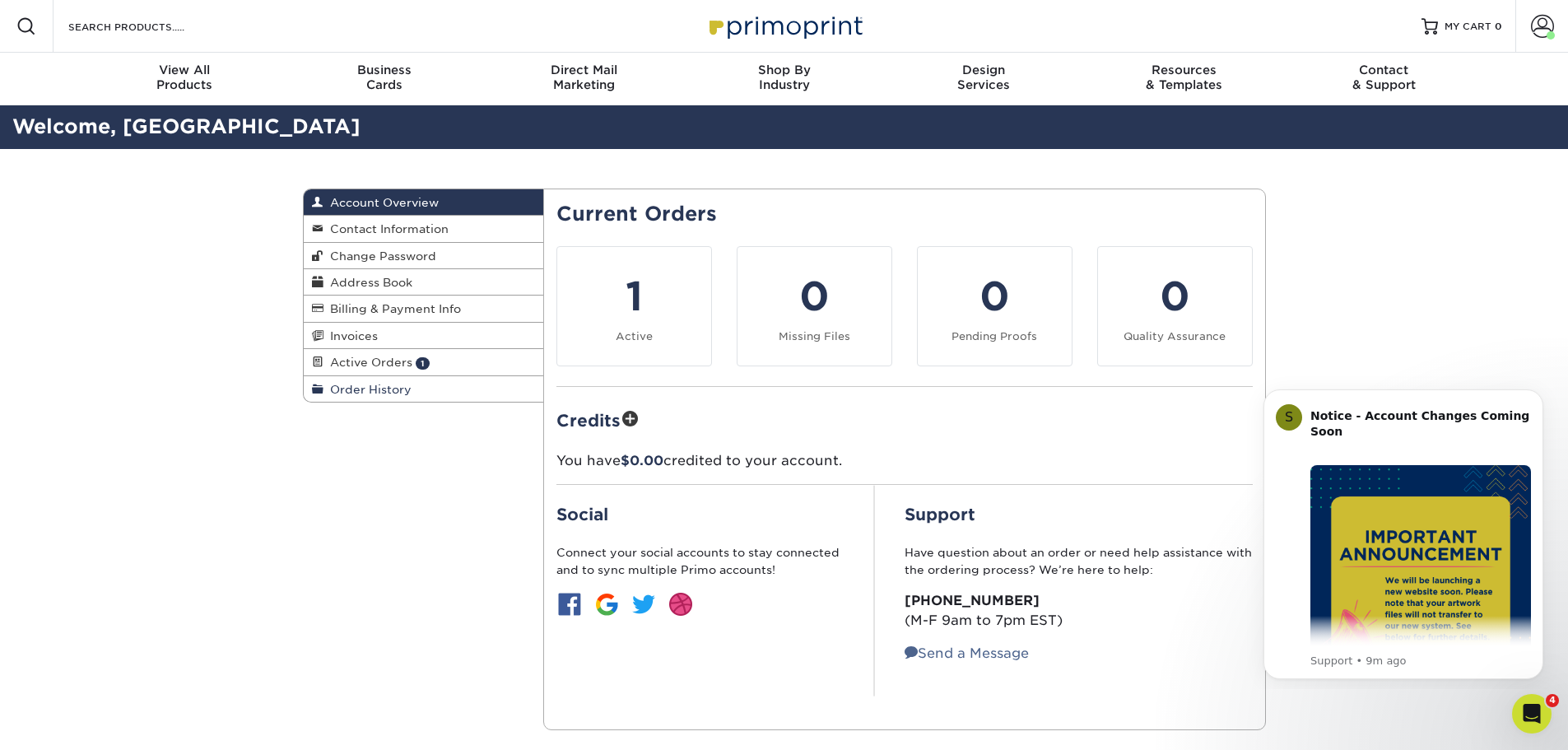
click at [347, 384] on span "Order History" at bounding box center [367, 389] width 88 height 13
